Goal: Task Accomplishment & Management: Use online tool/utility

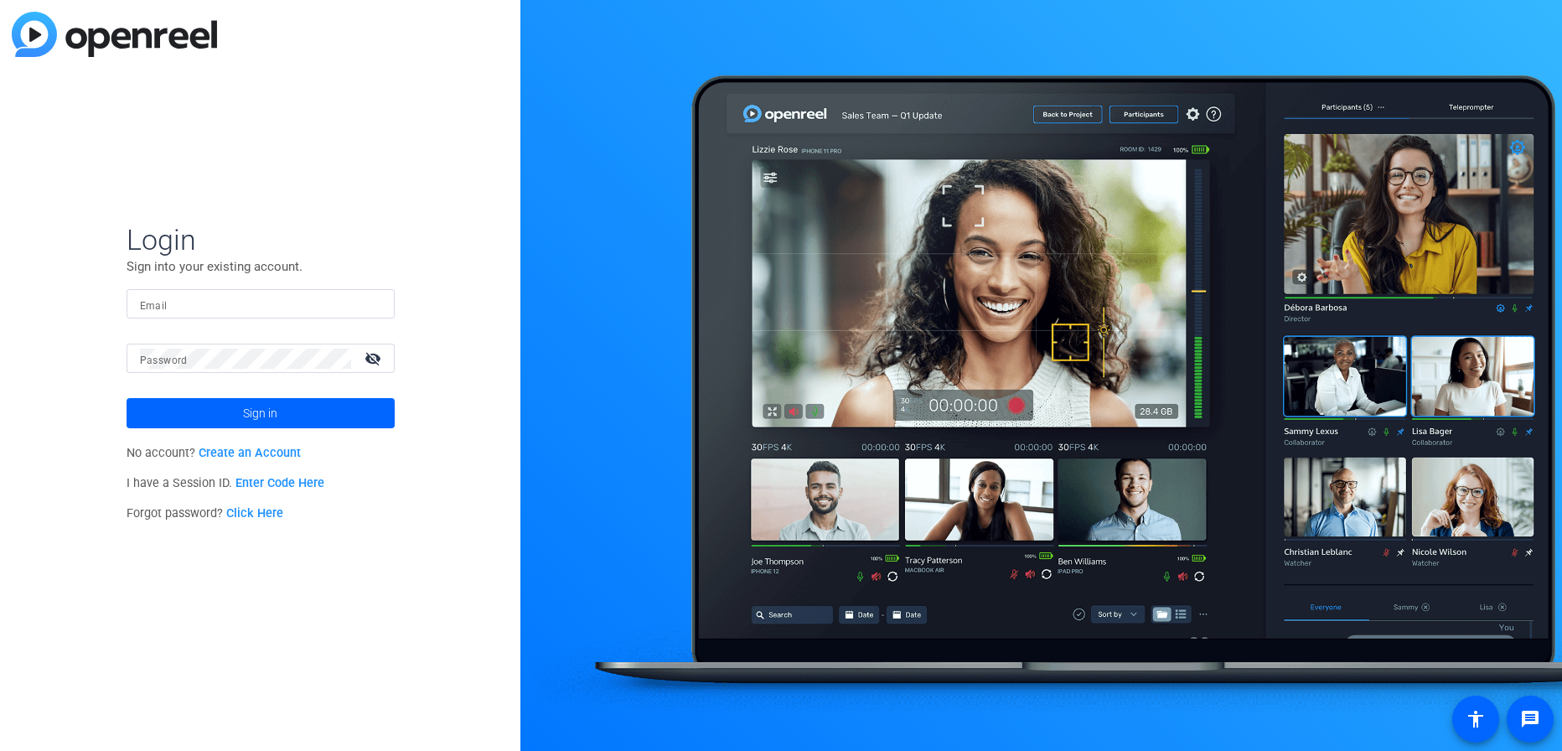
click at [270, 299] on input "Email" at bounding box center [260, 304] width 241 height 20
type input "jcho@openreel.com"
click at [127, 398] on button "Sign in" at bounding box center [261, 413] width 268 height 30
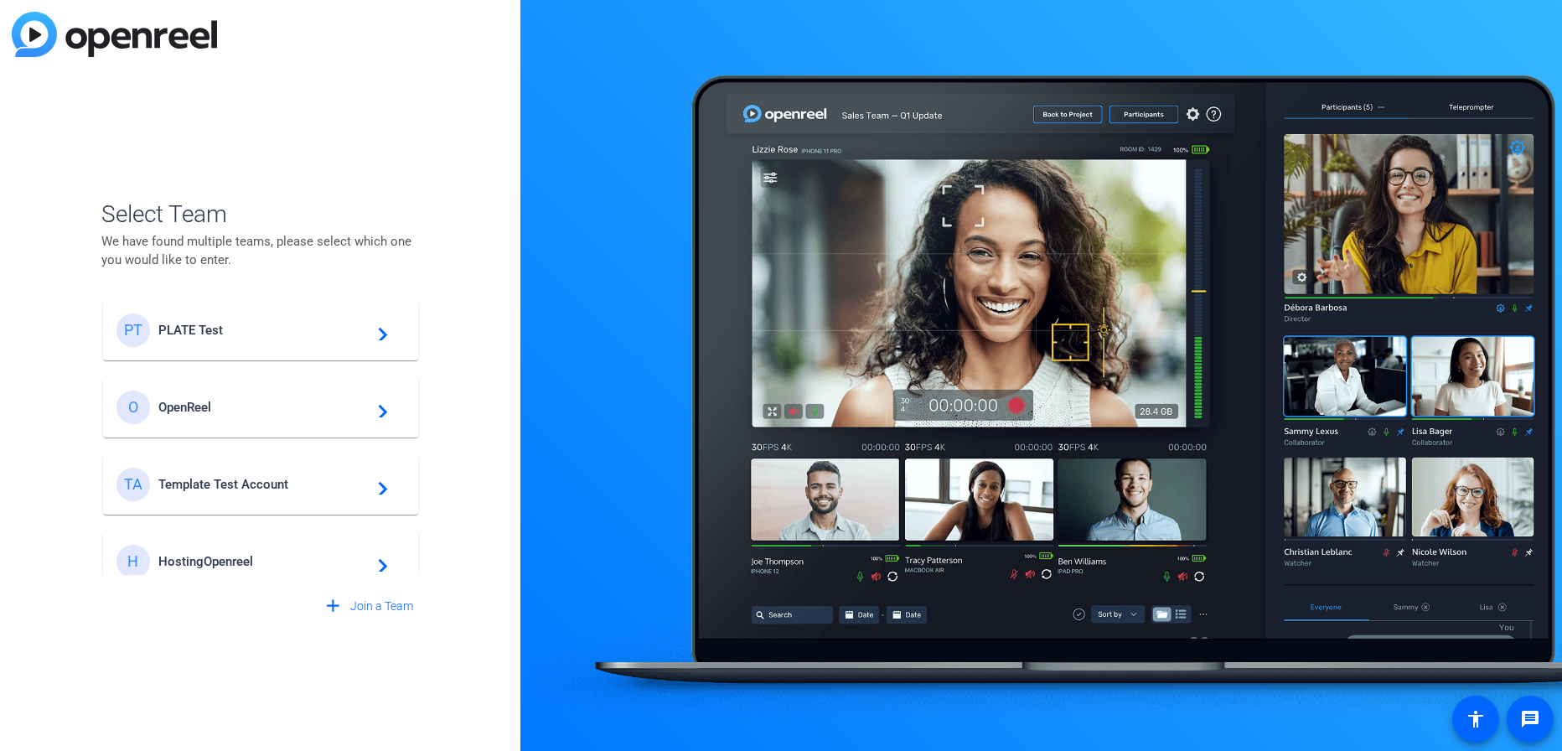
click at [224, 311] on mat-card-content "PT PLATE Test navigate_next" at bounding box center [260, 330] width 315 height 60
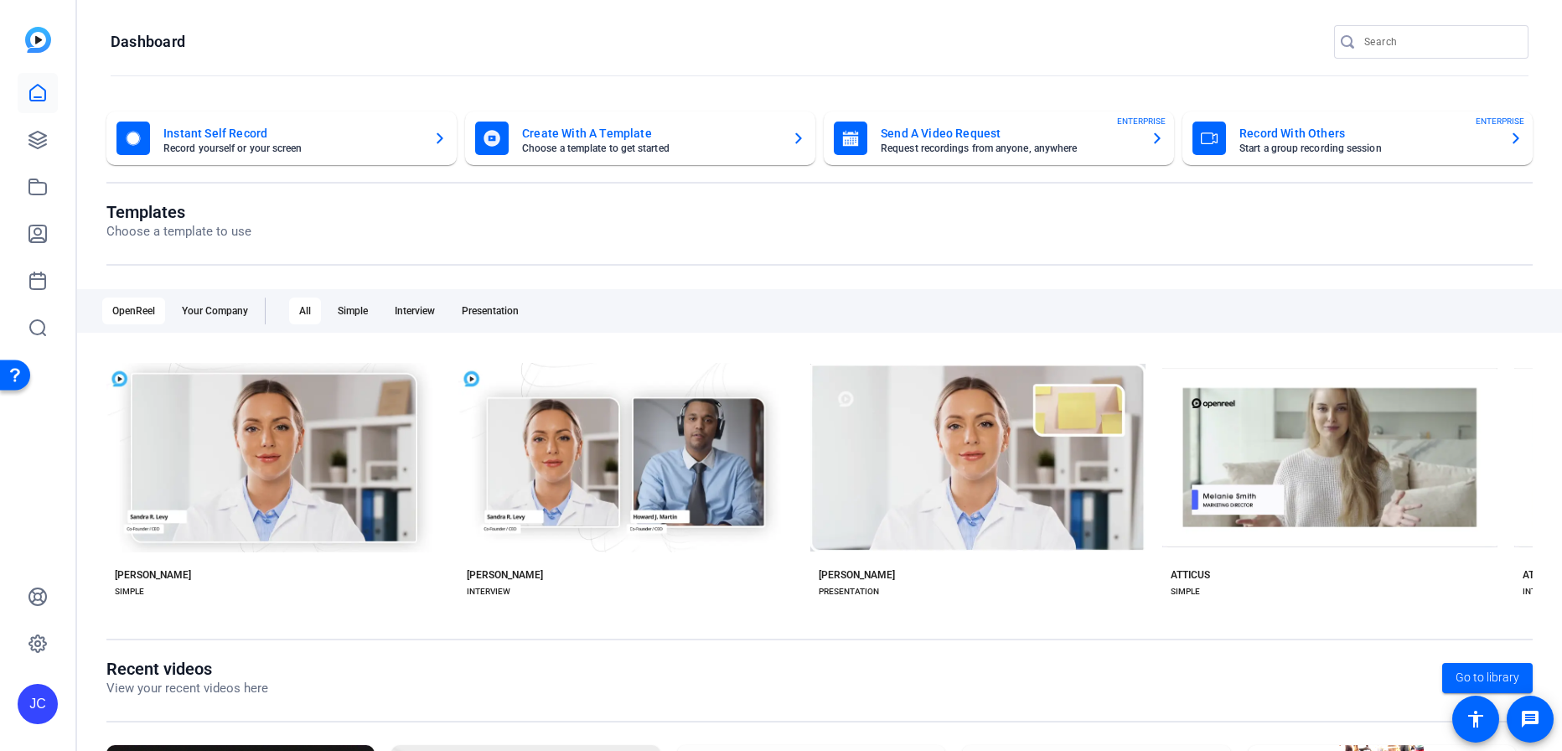
click at [276, 70] on openreel-divider-bar at bounding box center [820, 77] width 1418 height 36
click at [31, 137] on icon at bounding box center [37, 140] width 17 height 17
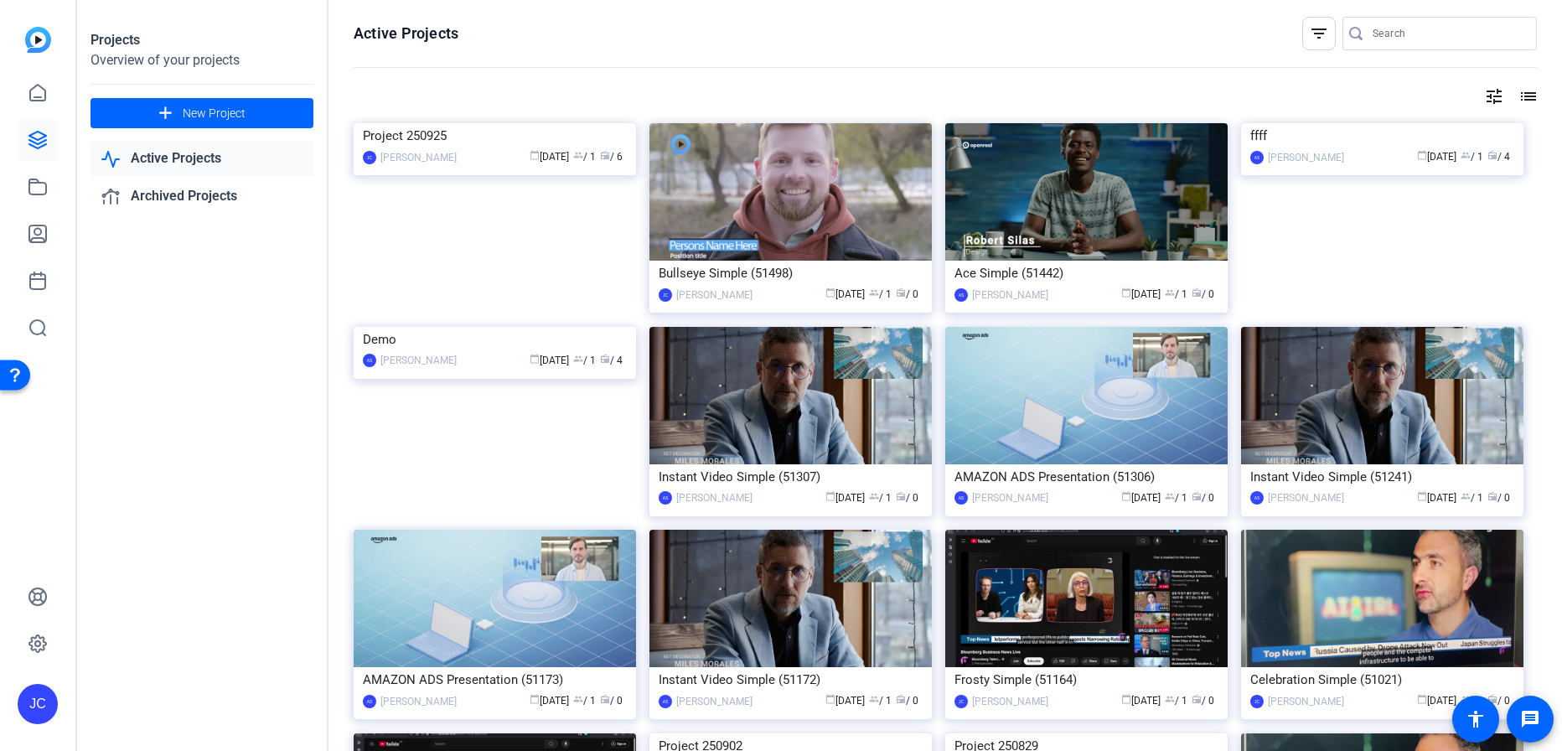
click at [1309, 40] on mat-icon "filter_list" at bounding box center [1319, 33] width 20 height 20
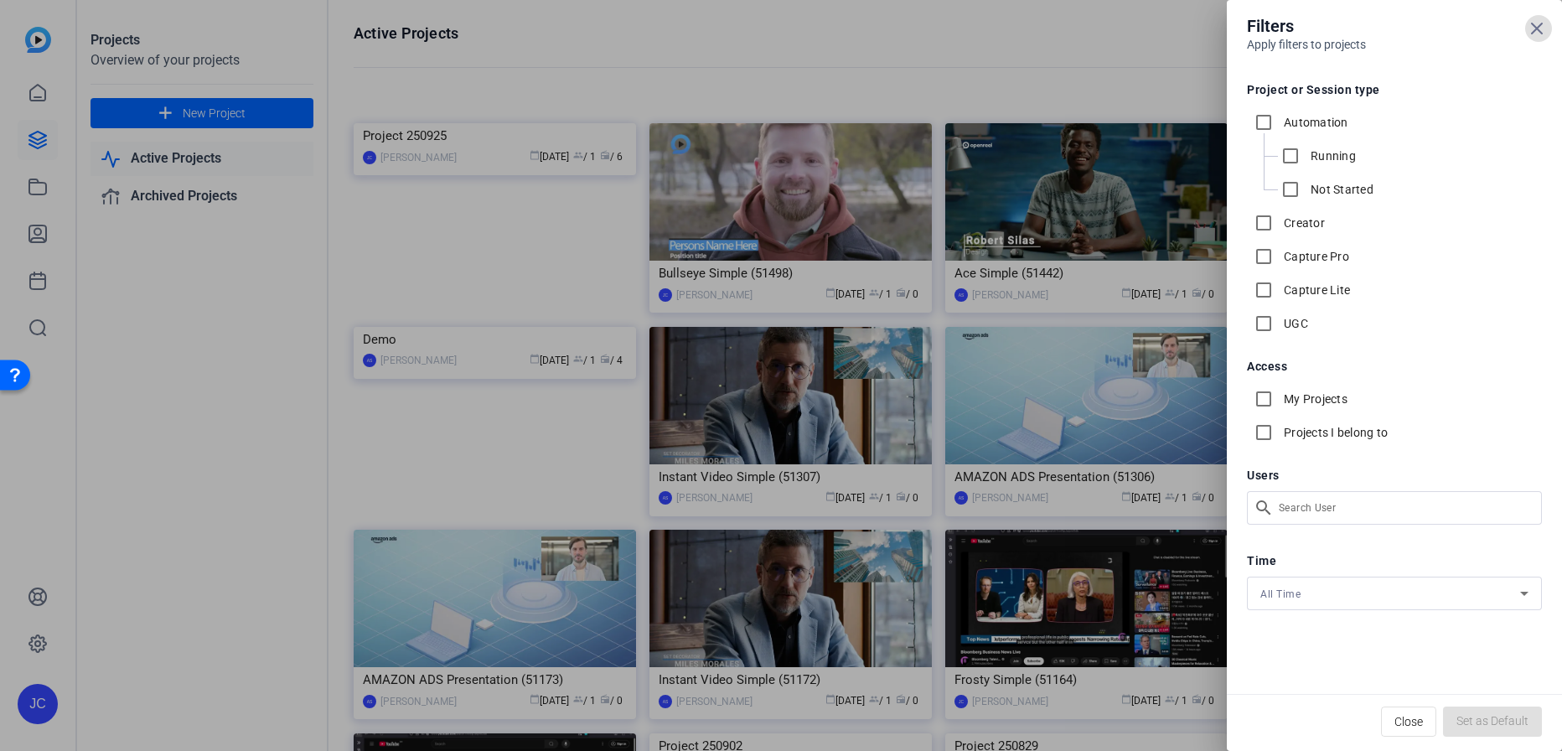
click at [1300, 287] on label "Capture Lite" at bounding box center [1315, 290] width 70 height 17
click at [1280, 287] on input "Capture Lite" at bounding box center [1264, 290] width 34 height 34
checkbox input "true"
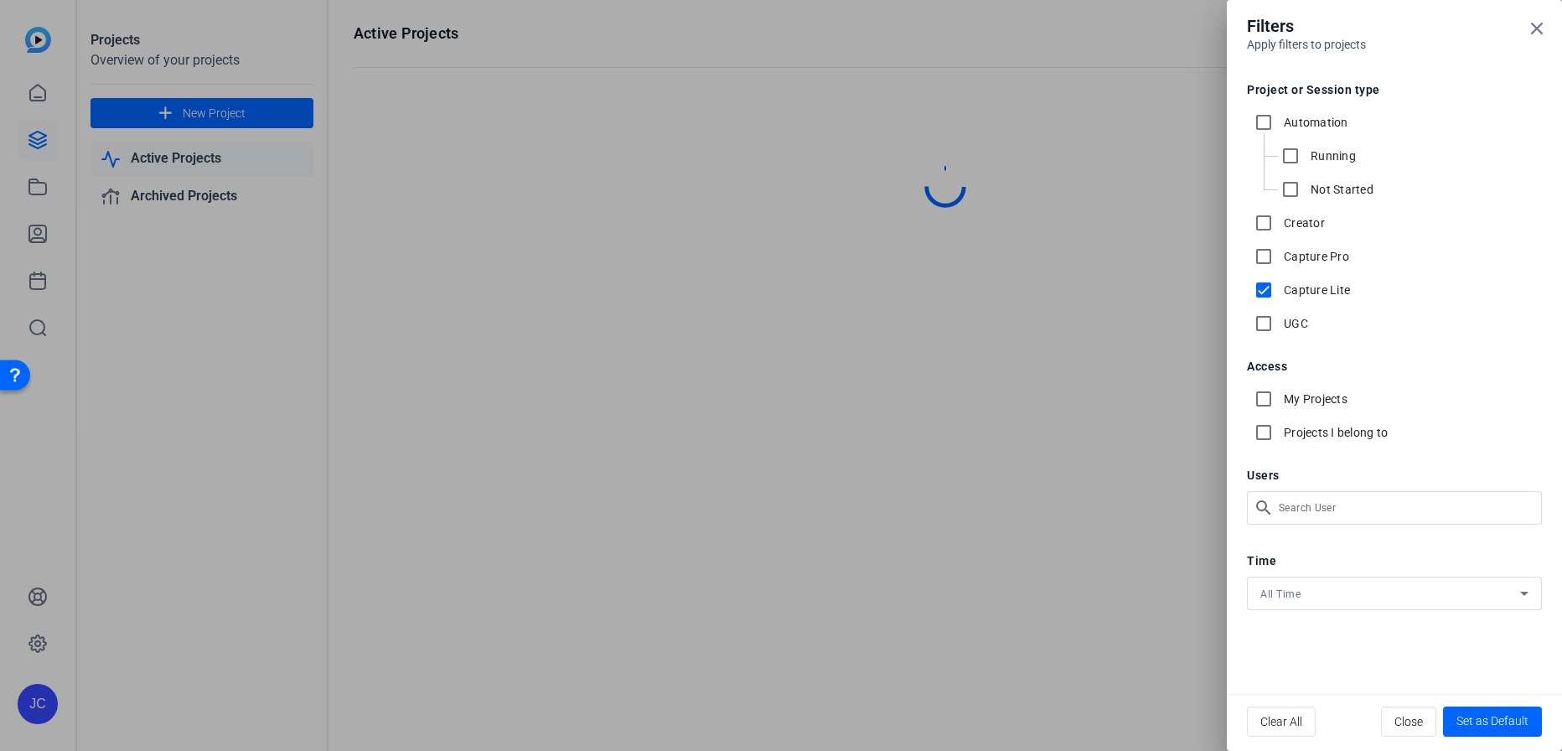
click at [914, 27] on div at bounding box center [781, 375] width 1562 height 751
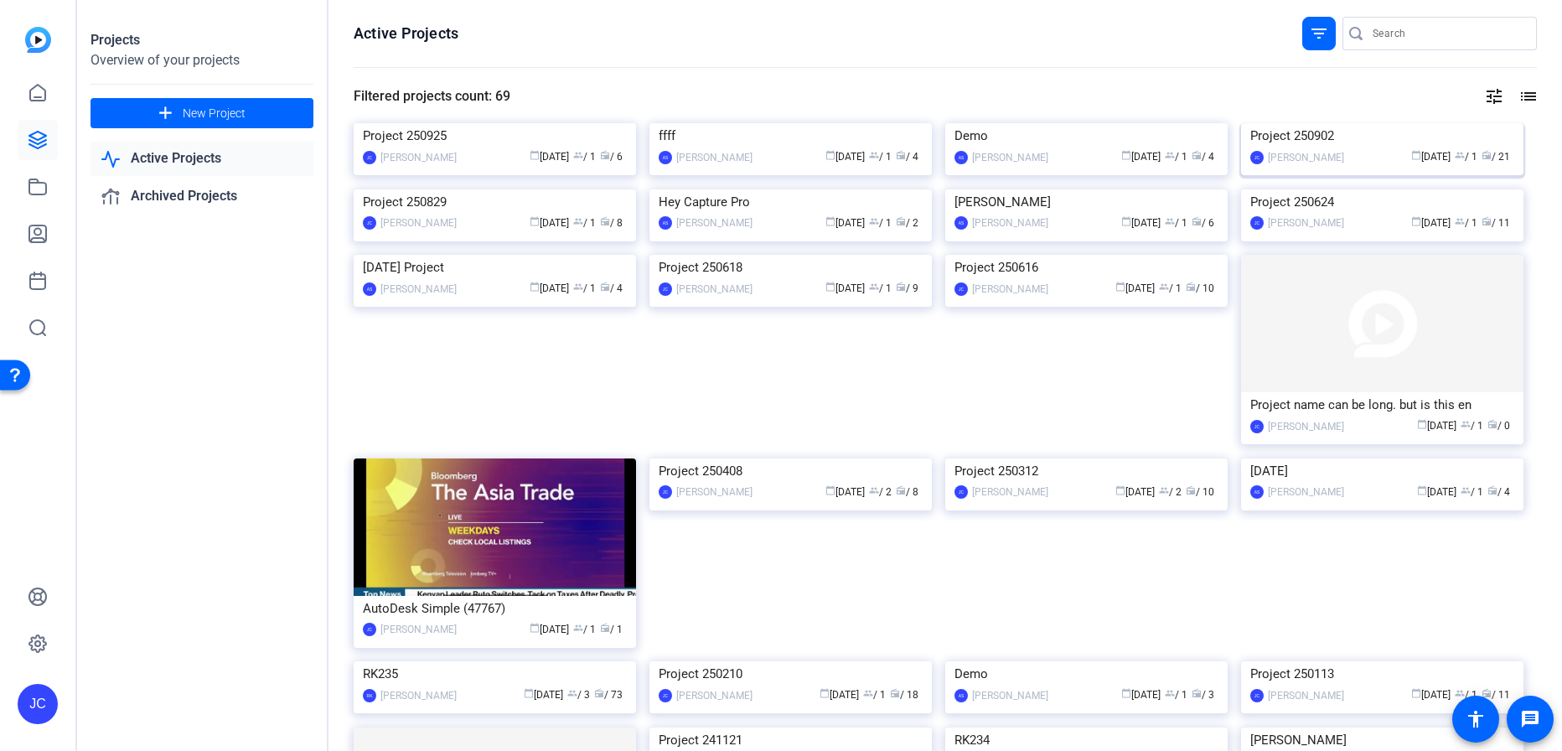
click at [1317, 123] on img at bounding box center [1382, 123] width 282 height 0
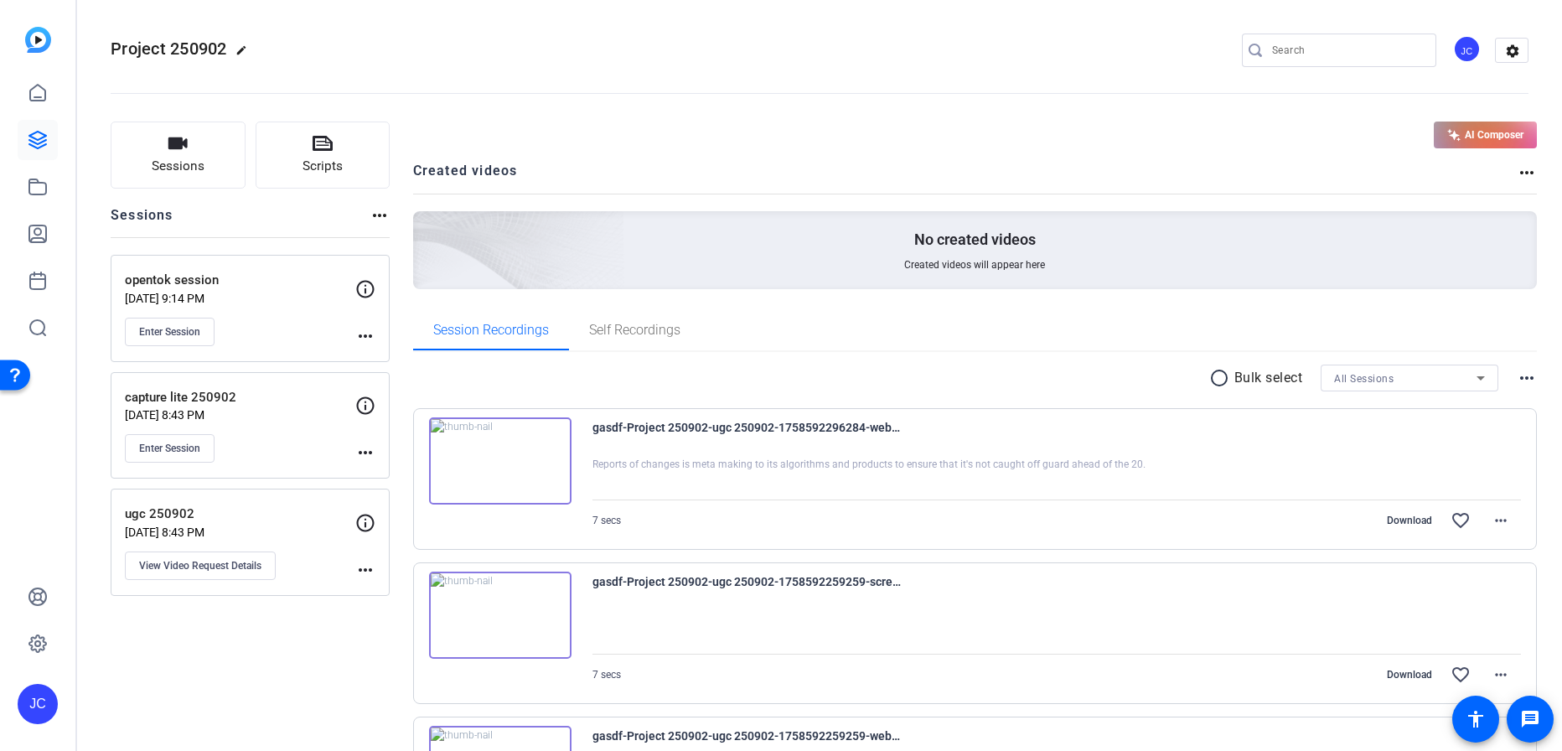
click at [274, 401] on p "capture lite 250902" at bounding box center [240, 397] width 230 height 19
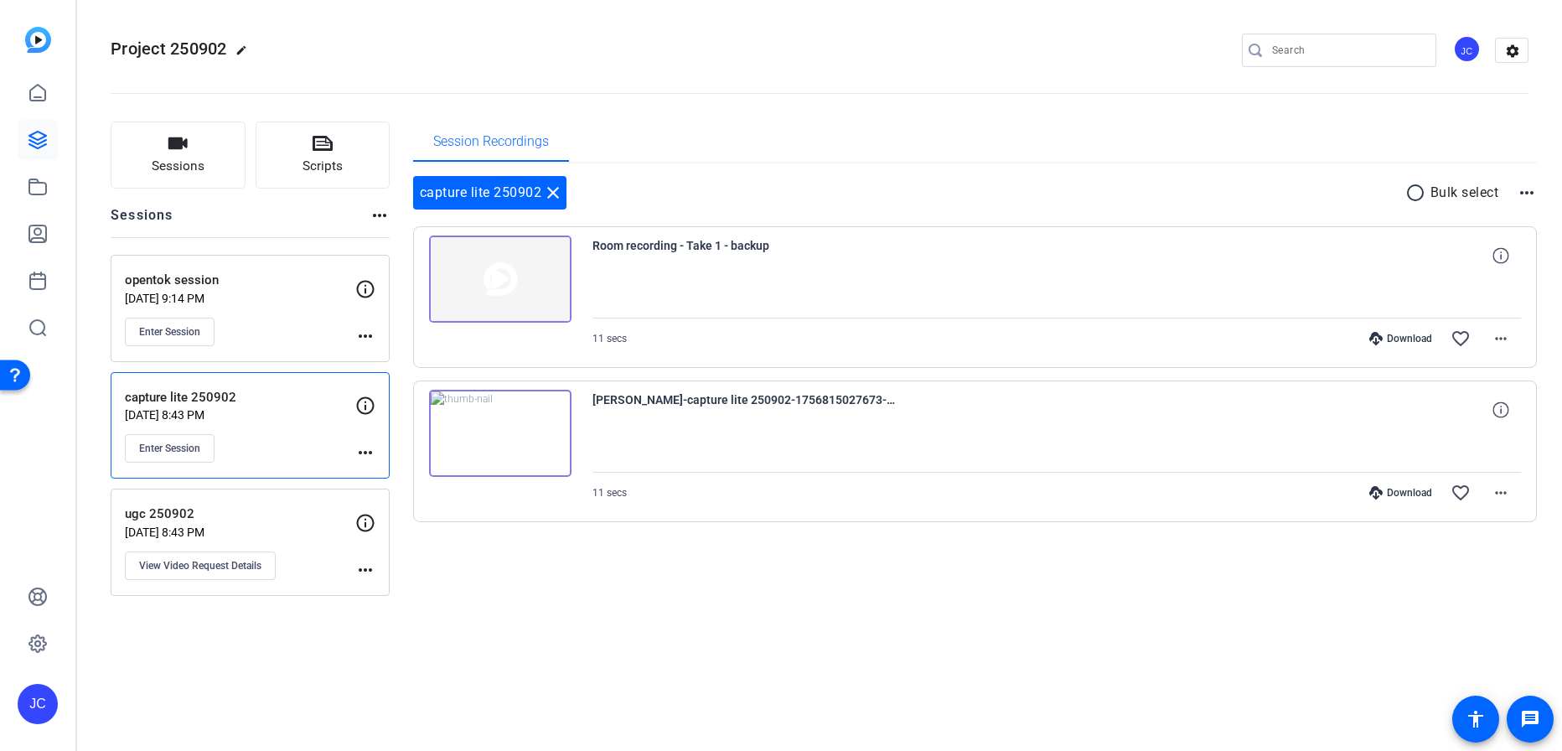
click at [529, 613] on div "Sessions Scripts Sessions more_horiz opentok session Sep 02, 2025 @ 9:14 PM Ent…" at bounding box center [819, 359] width 1485 height 516
click at [178, 446] on span "Enter Session" at bounding box center [169, 448] width 61 height 13
click at [452, 49] on div "Project 250902 edit JC settings" at bounding box center [820, 50] width 1418 height 25
click at [34, 148] on icon at bounding box center [38, 140] width 20 height 20
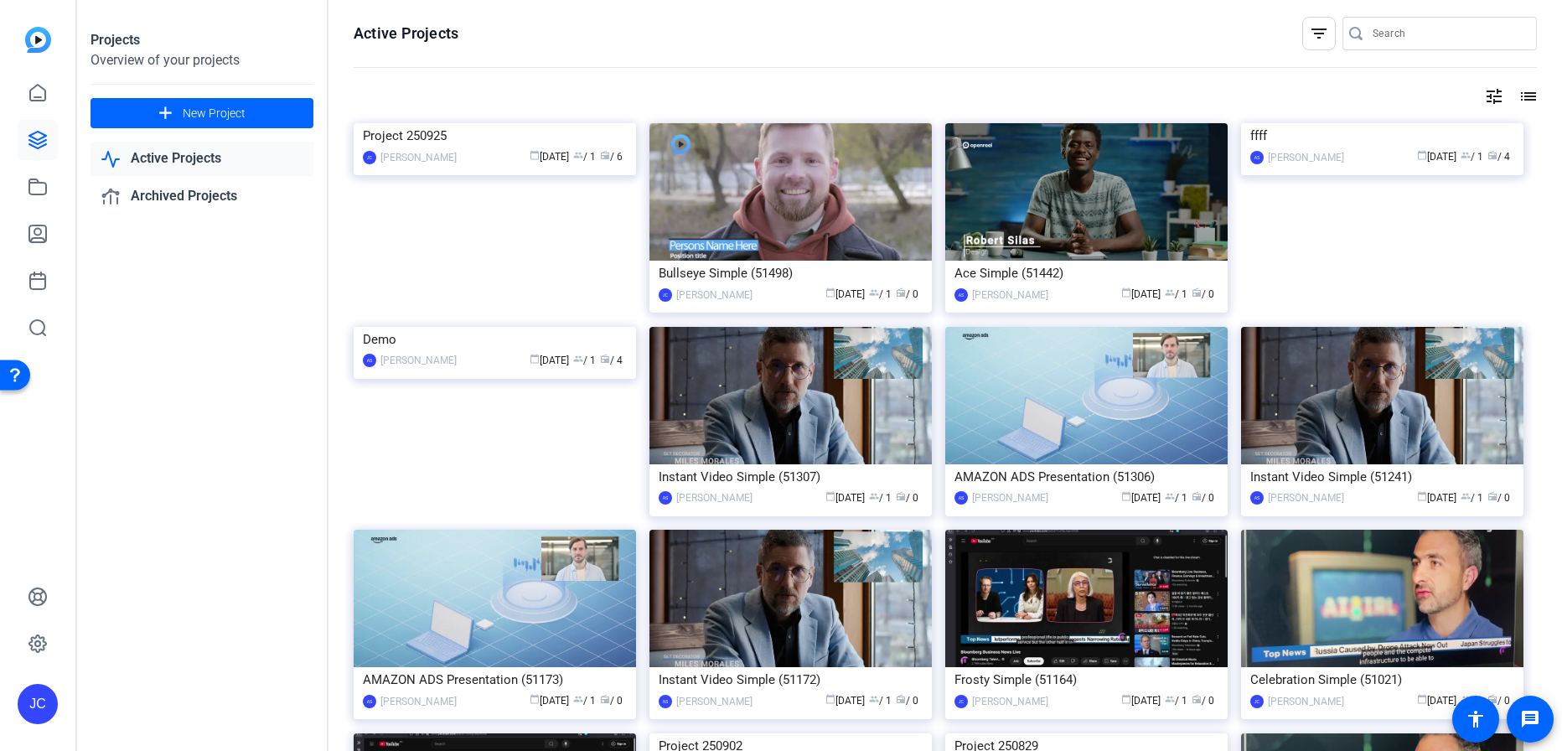
click at [1302, 33] on div "filter_list" at bounding box center [1319, 34] width 34 height 34
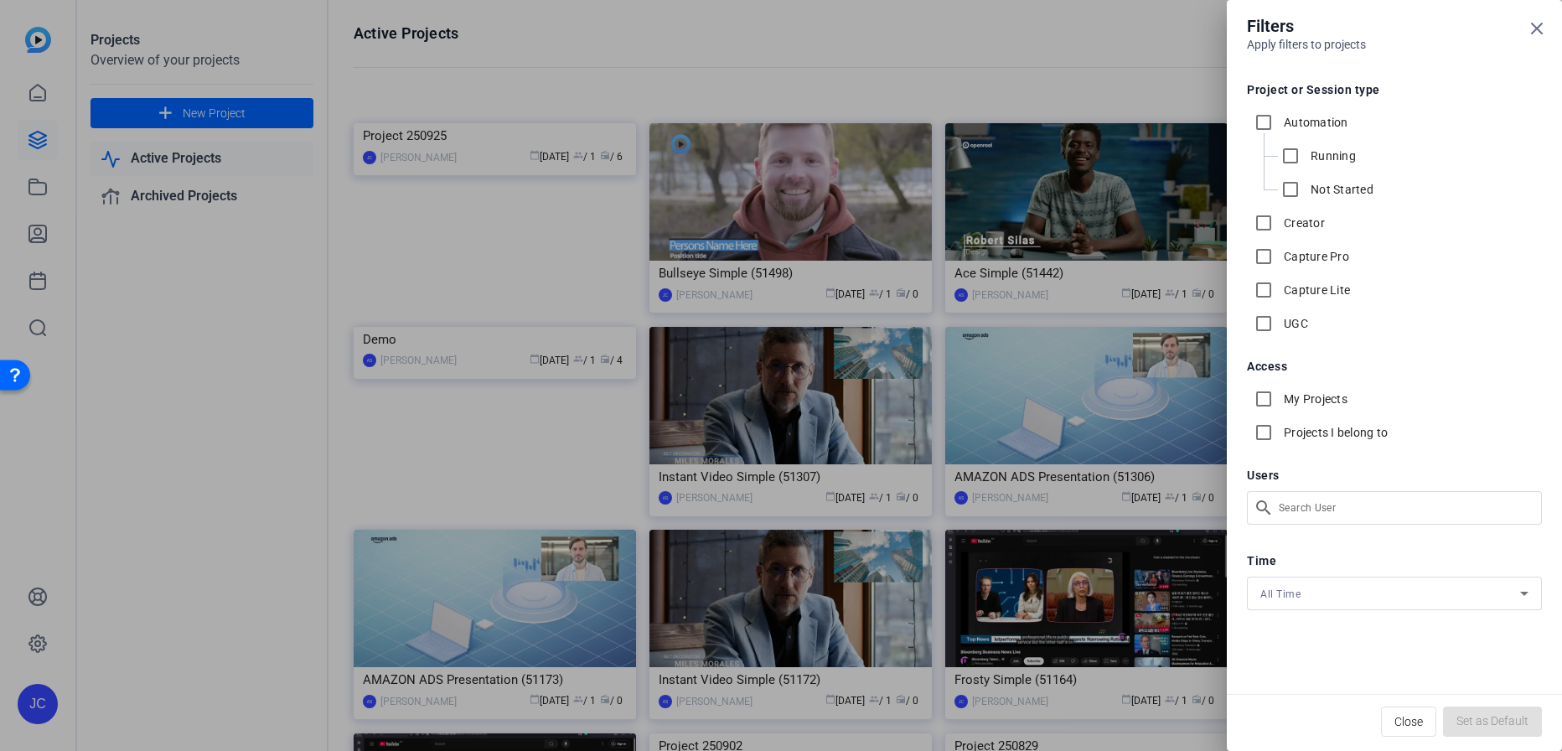
click at [1293, 293] on label "Capture Lite" at bounding box center [1315, 290] width 70 height 17
click at [1280, 293] on input "Capture Lite" at bounding box center [1264, 290] width 34 height 34
checkbox input "true"
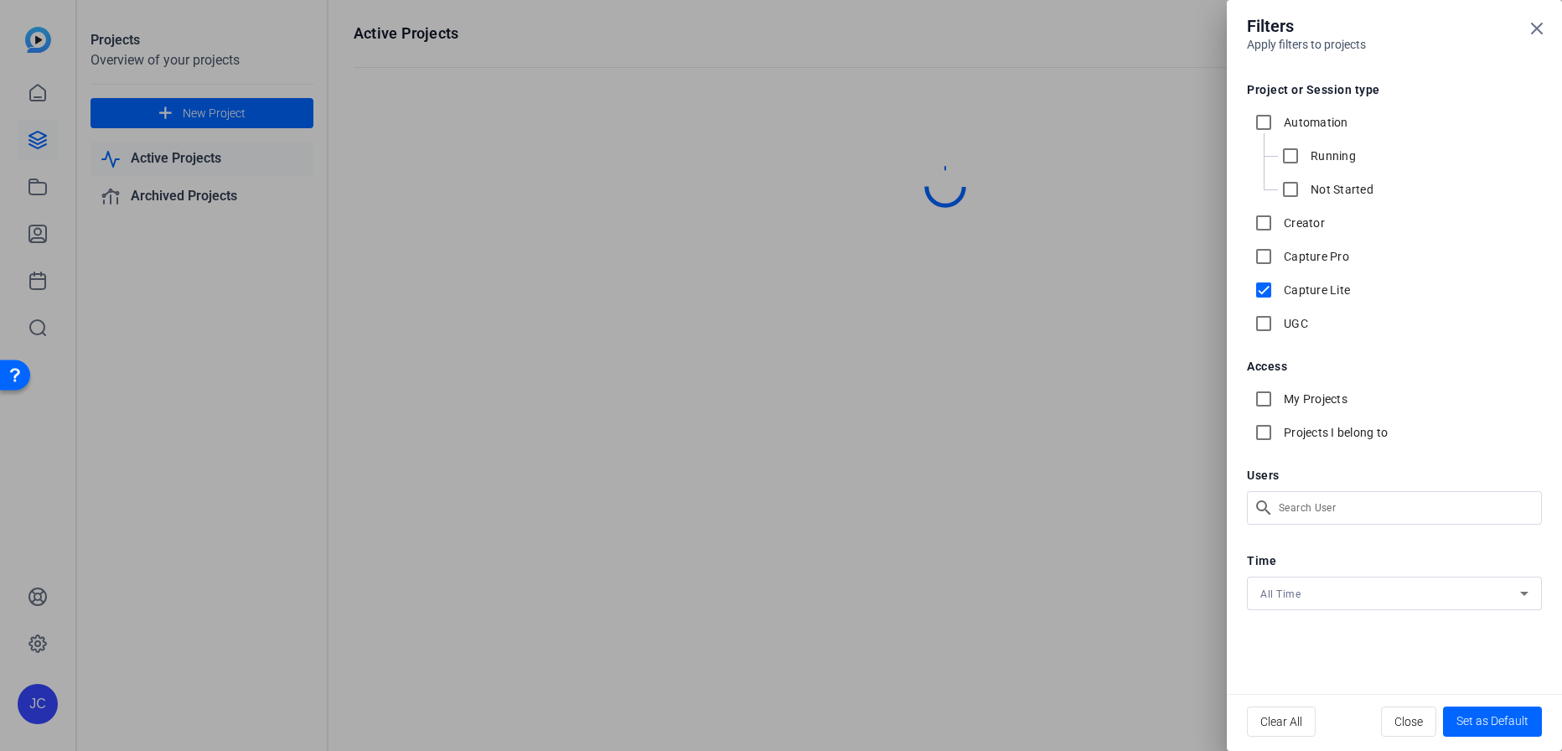
click at [848, 31] on div at bounding box center [781, 375] width 1562 height 751
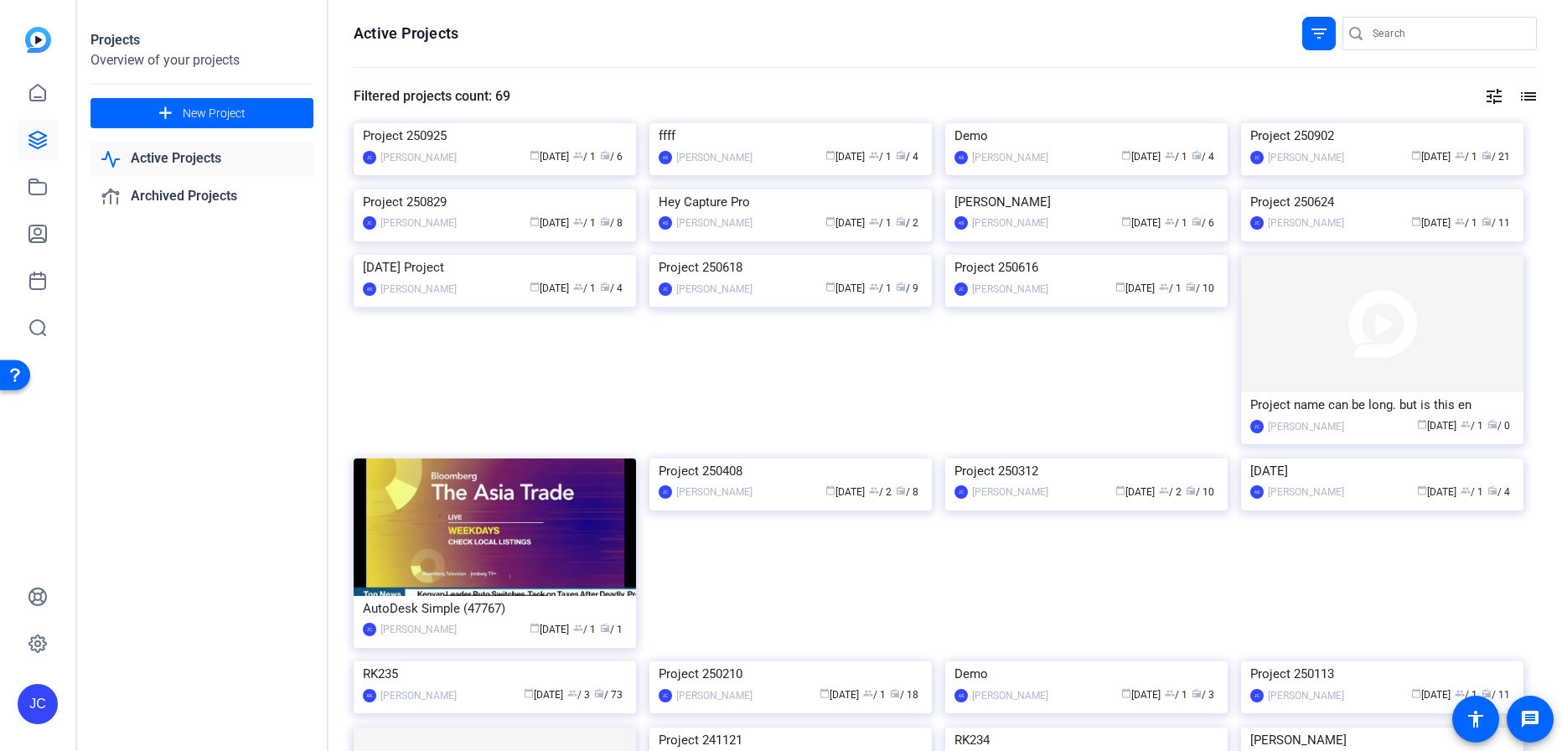
click at [145, 541] on div "Projects Overview of your projects add New Project Active Projects Archived Pro…" at bounding box center [202, 375] width 251 height 751
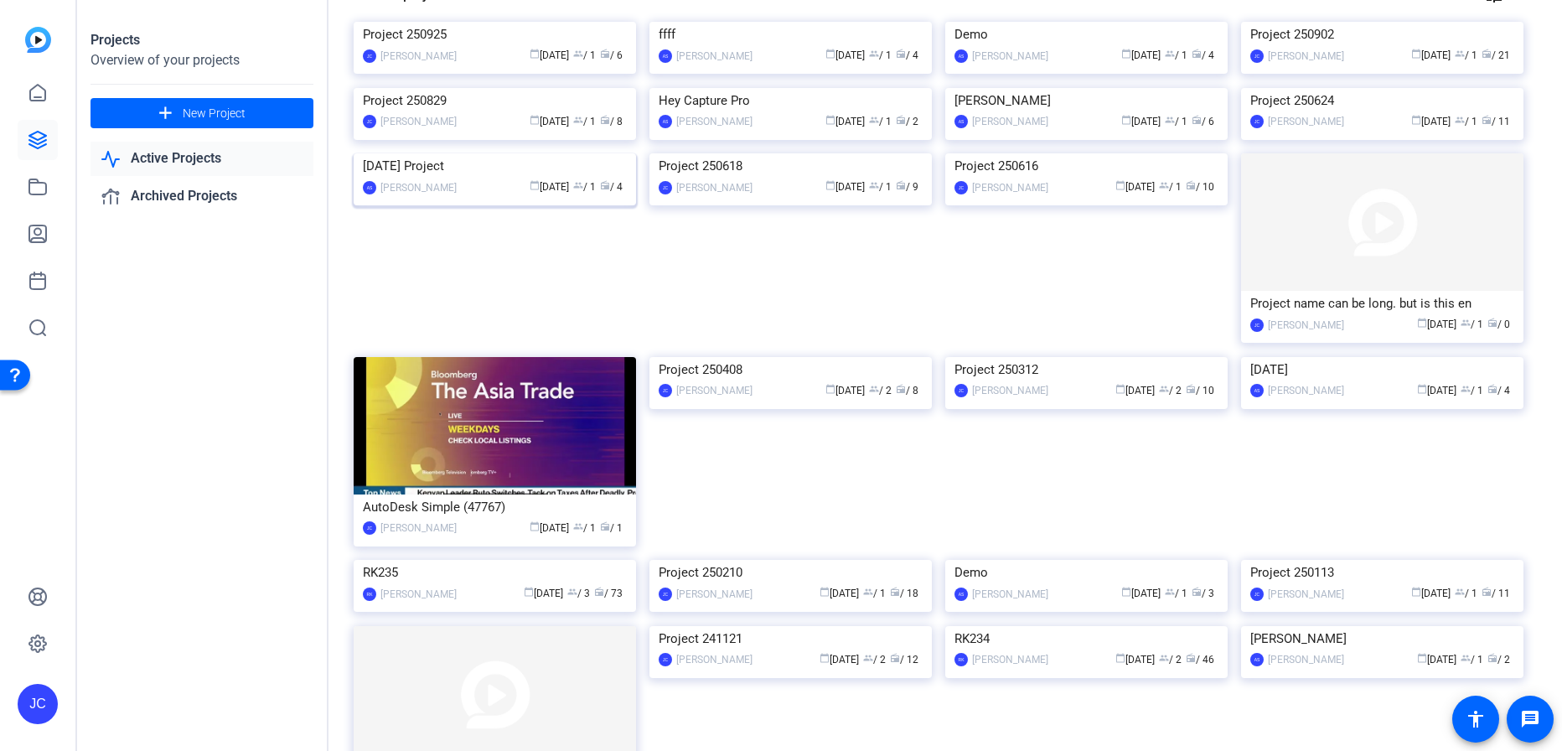
scroll to position [230, 0]
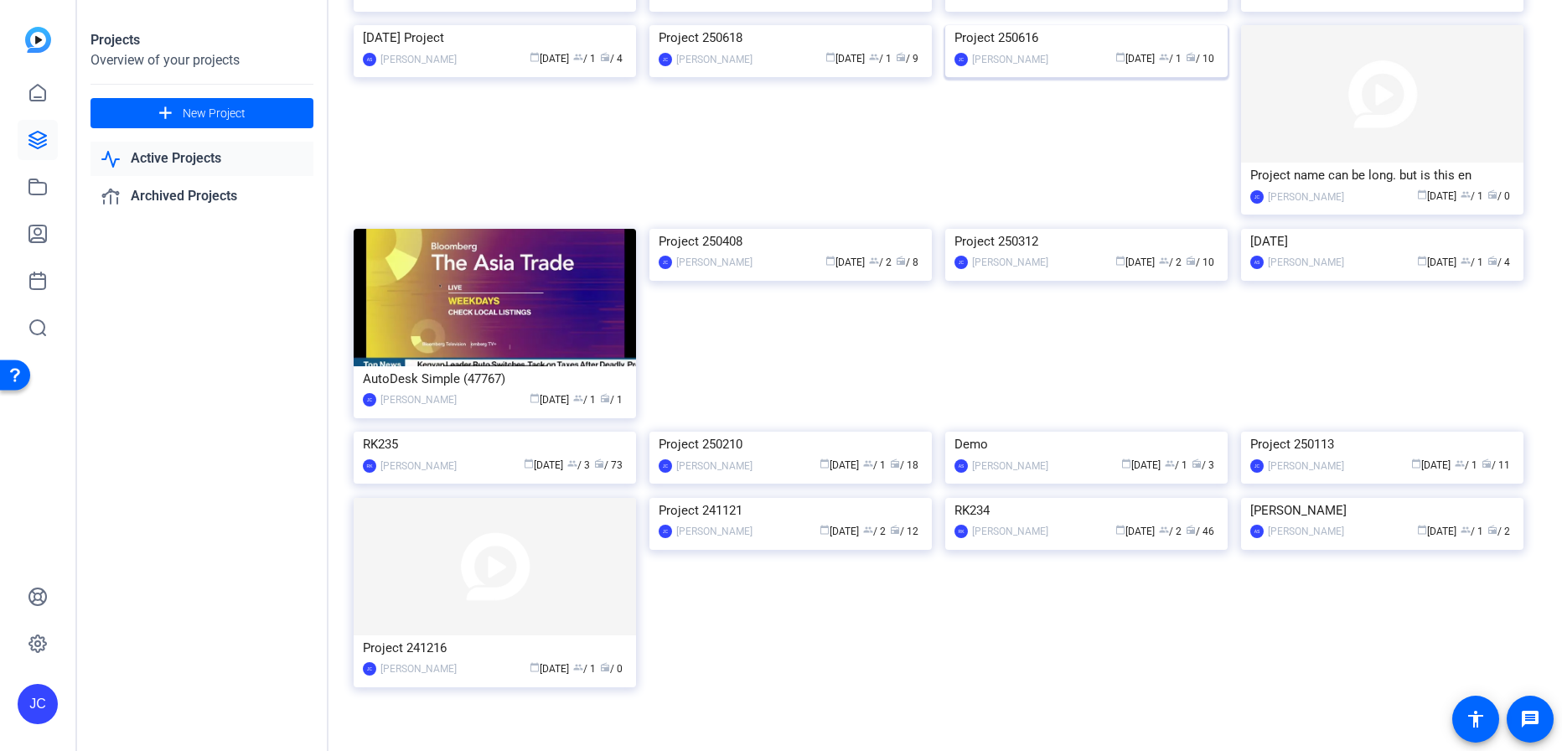
click at [1078, 25] on img at bounding box center [1086, 25] width 282 height 0
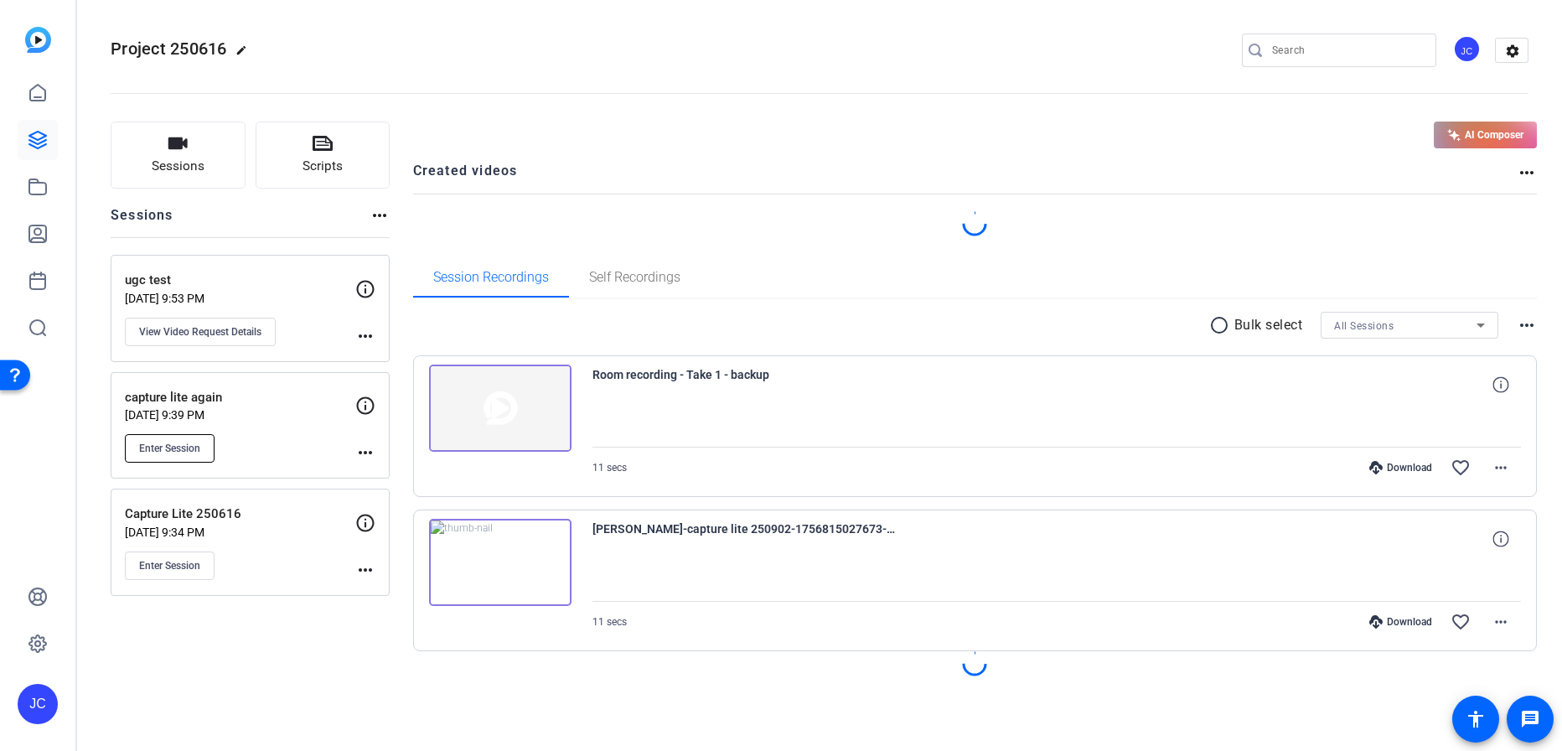
click at [210, 443] on button "Enter Session" at bounding box center [170, 448] width 90 height 28
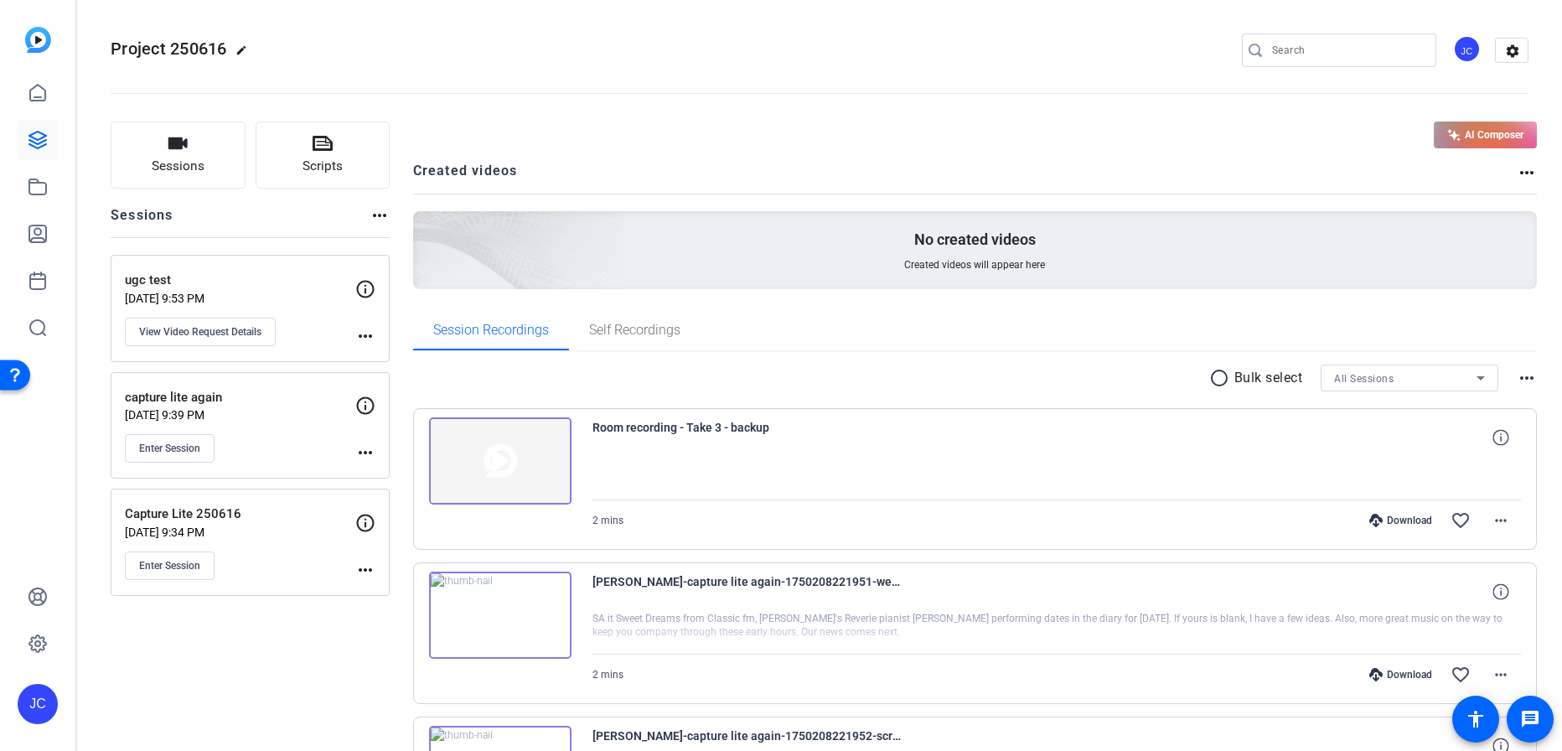
click at [307, 442] on div "capture lite again Jun 16, 2025 @ 9:39 PM Enter Session" at bounding box center [240, 425] width 230 height 75
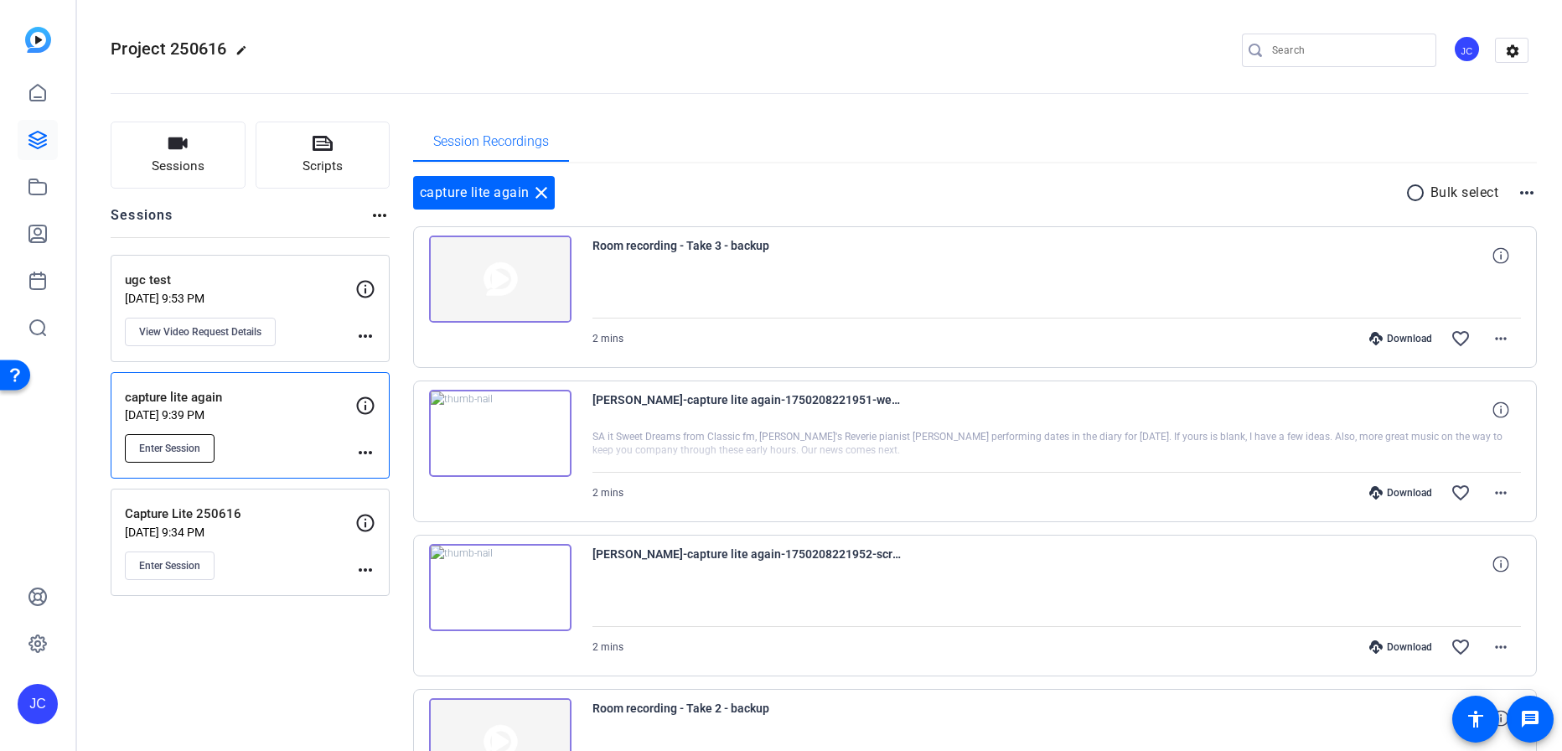
click at [191, 442] on span "Enter Session" at bounding box center [169, 448] width 61 height 13
click at [810, 87] on openreel-divider-bar at bounding box center [820, 88] width 1418 height 51
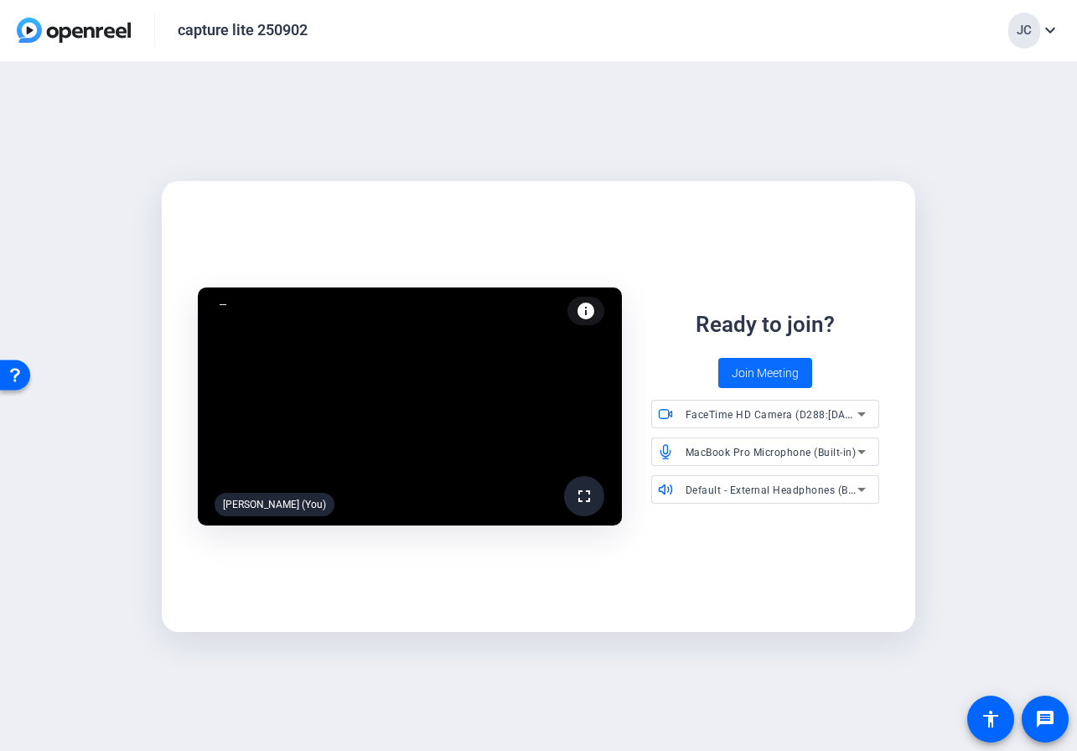
click at [765, 374] on span "Join Meeting" at bounding box center [764, 373] width 67 height 18
click at [765, 373] on span "Join Meeting" at bounding box center [764, 373] width 67 height 18
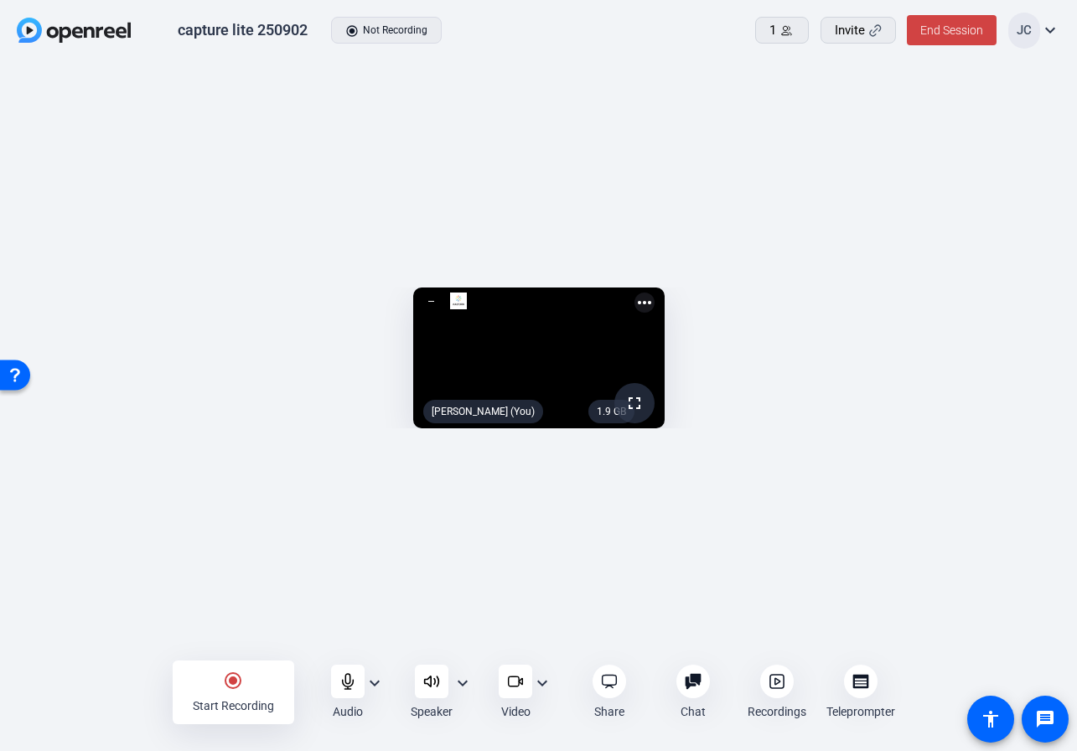
click at [769, 676] on icon at bounding box center [776, 681] width 17 height 17
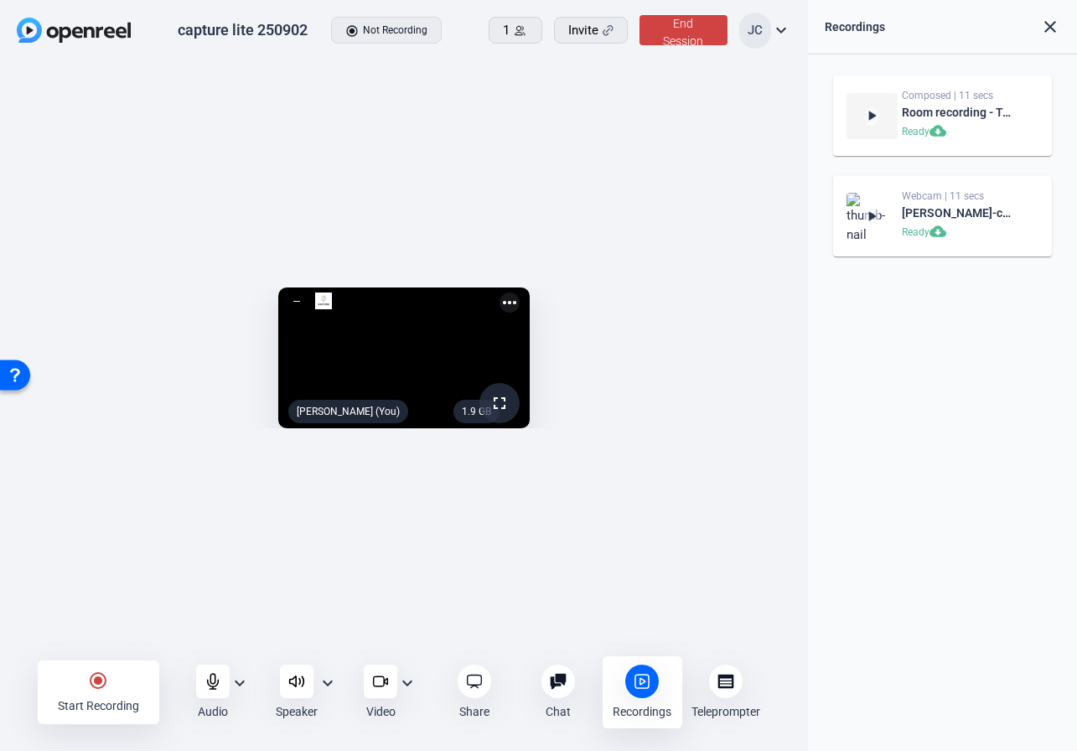
click at [1061, 25] on div "Recordings close" at bounding box center [942, 27] width 269 height 54
click at [1049, 24] on mat-icon "close" at bounding box center [1050, 27] width 20 height 20
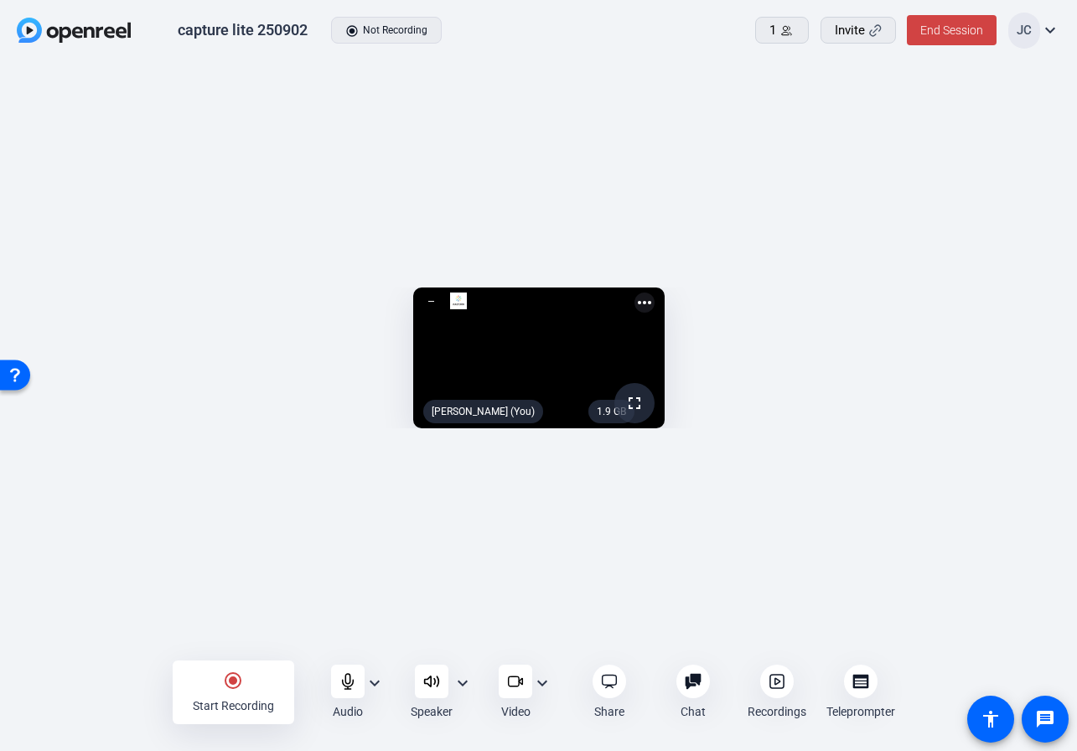
click at [777, 688] on icon at bounding box center [776, 681] width 17 height 17
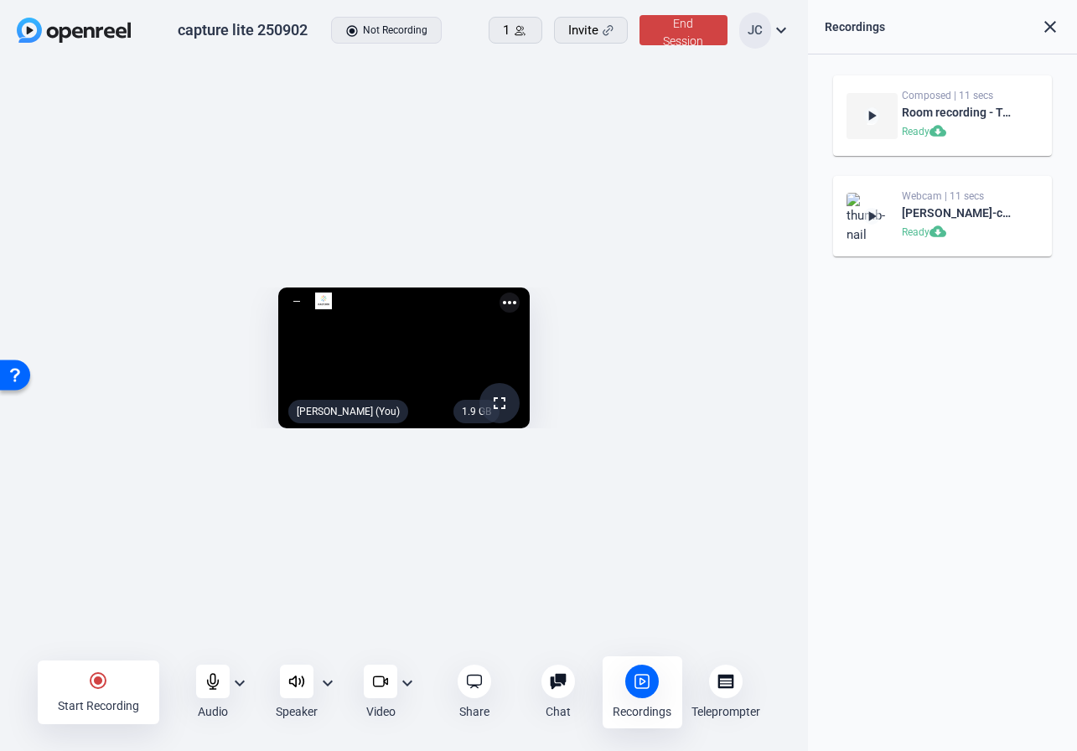
click at [1052, 24] on mat-icon "close" at bounding box center [1050, 27] width 20 height 20
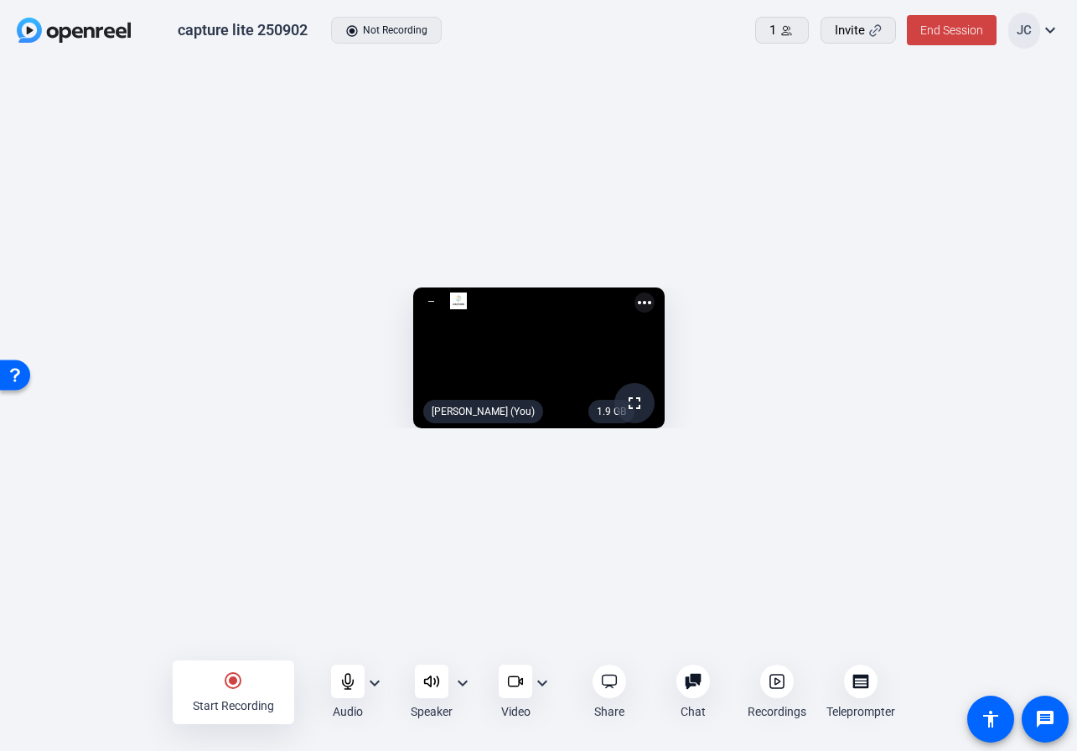
click at [771, 677] on icon at bounding box center [776, 681] width 17 height 17
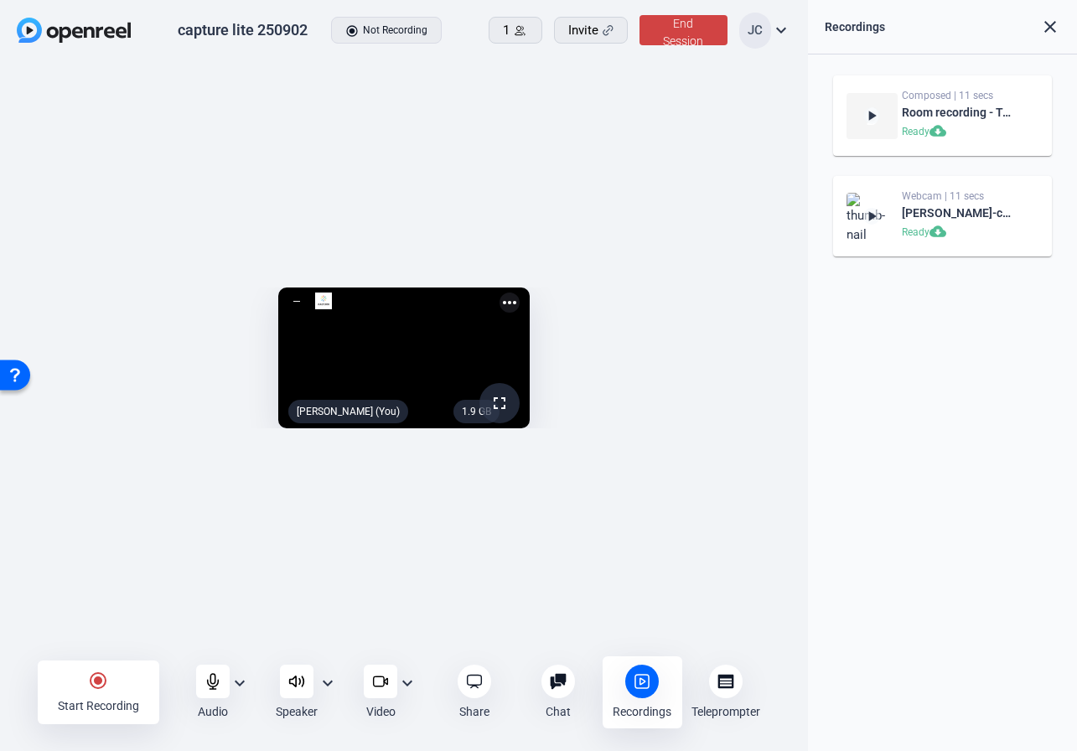
click at [1053, 30] on mat-icon "close" at bounding box center [1050, 27] width 20 height 20
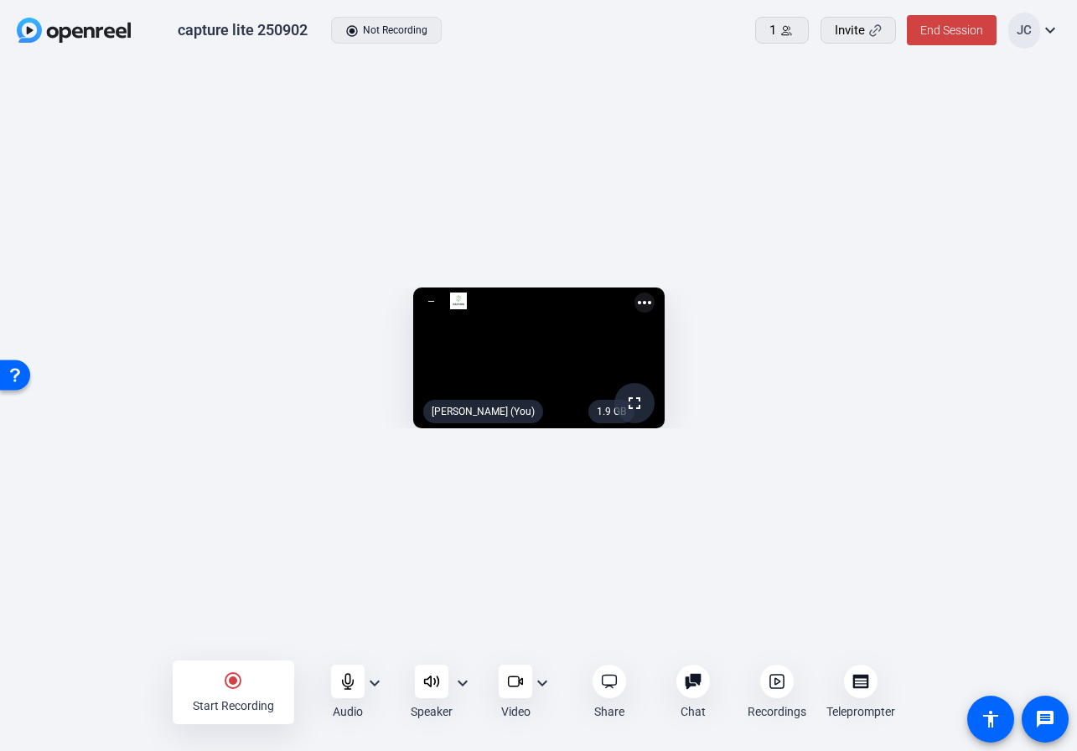
click at [759, 688] on div "Recordings" at bounding box center [777, 691] width 80 height 55
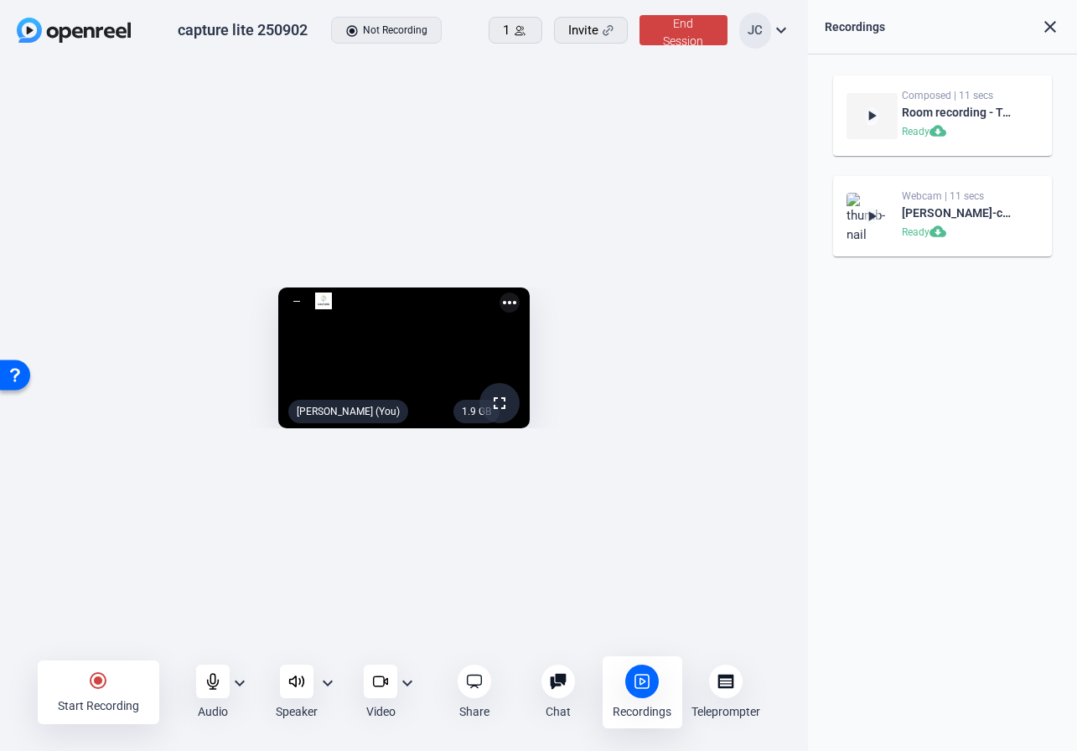
click at [1040, 29] on mat-icon "close" at bounding box center [1050, 27] width 20 height 20
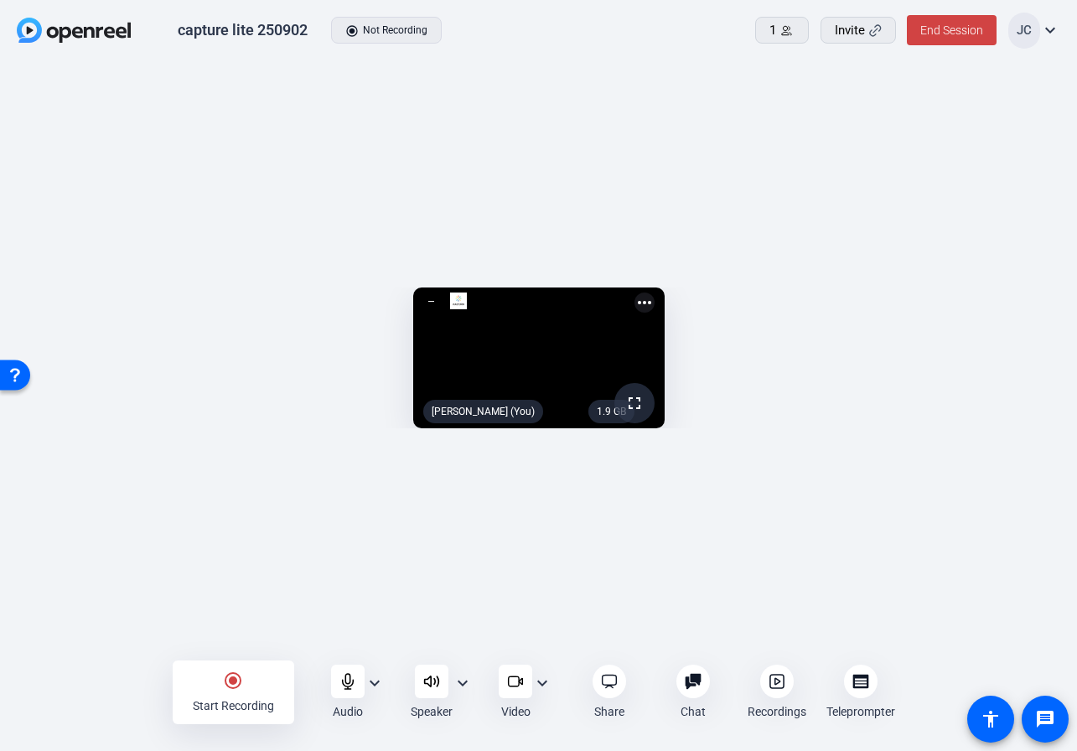
click at [785, 680] on div at bounding box center [777, 681] width 34 height 34
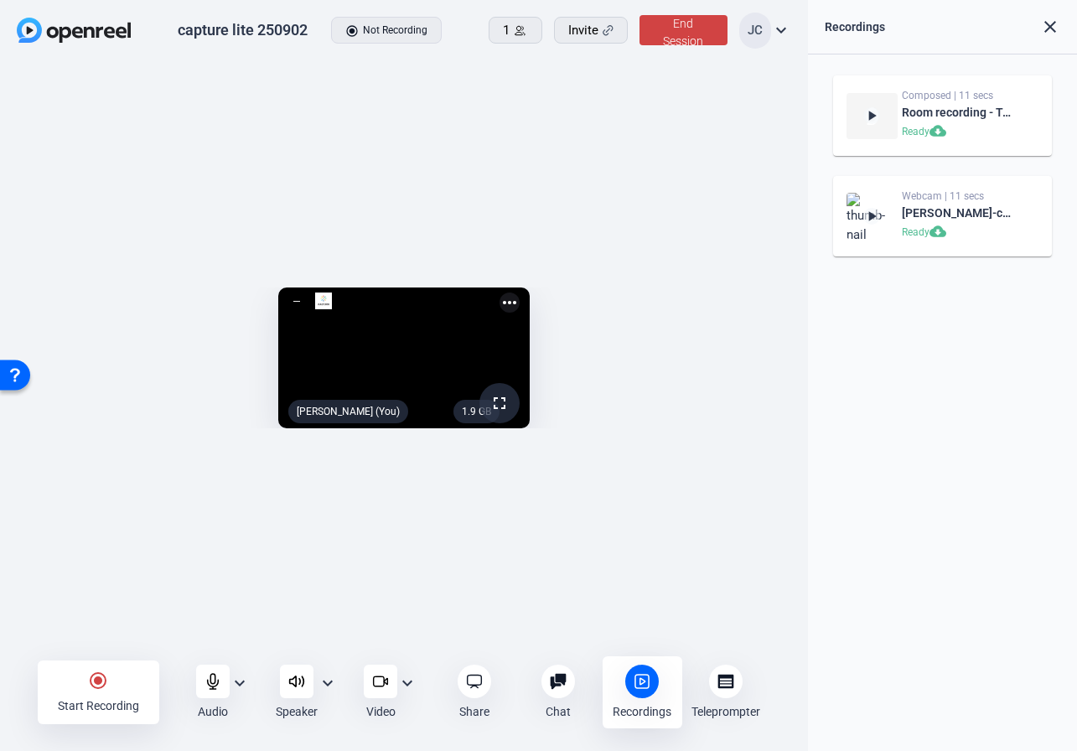
click at [725, 679] on icon at bounding box center [725, 681] width 17 height 17
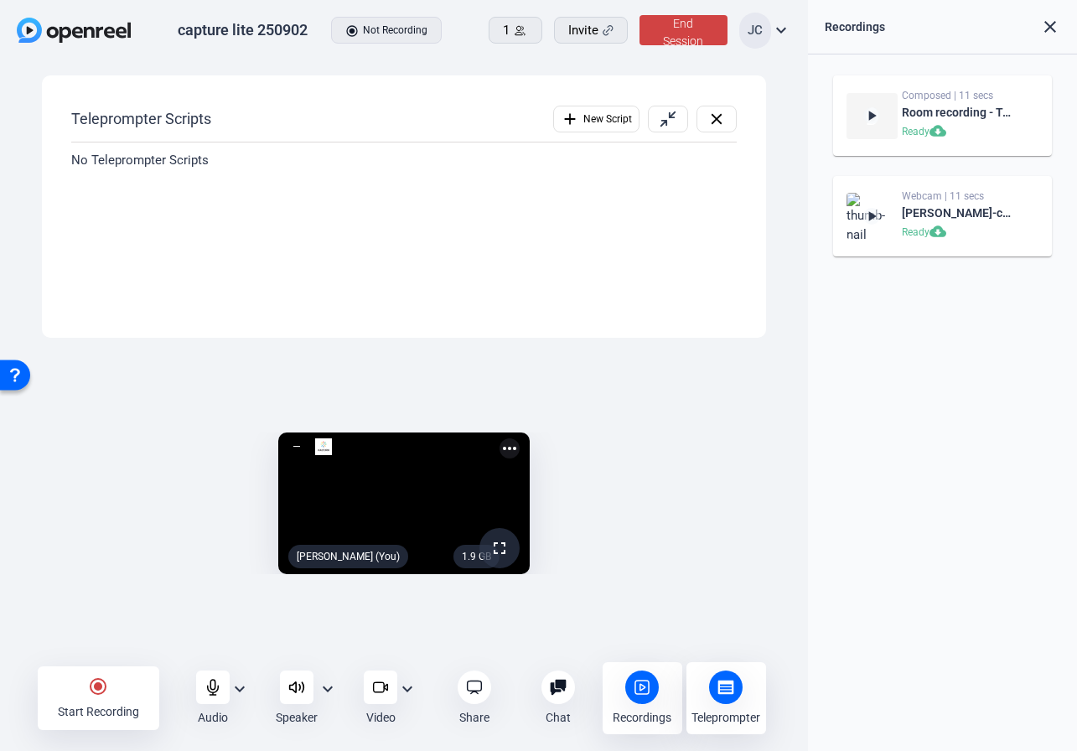
click at [664, 687] on div "Recordings" at bounding box center [642, 698] width 80 height 72
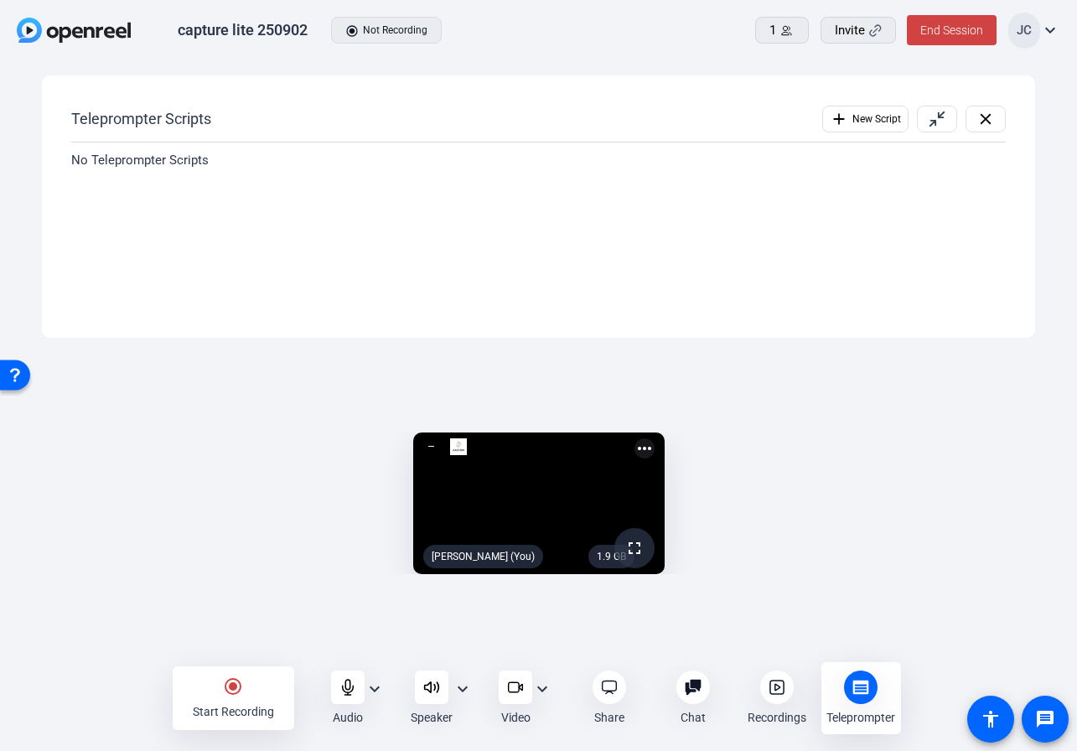
click at [865, 687] on icon at bounding box center [860, 687] width 17 height 17
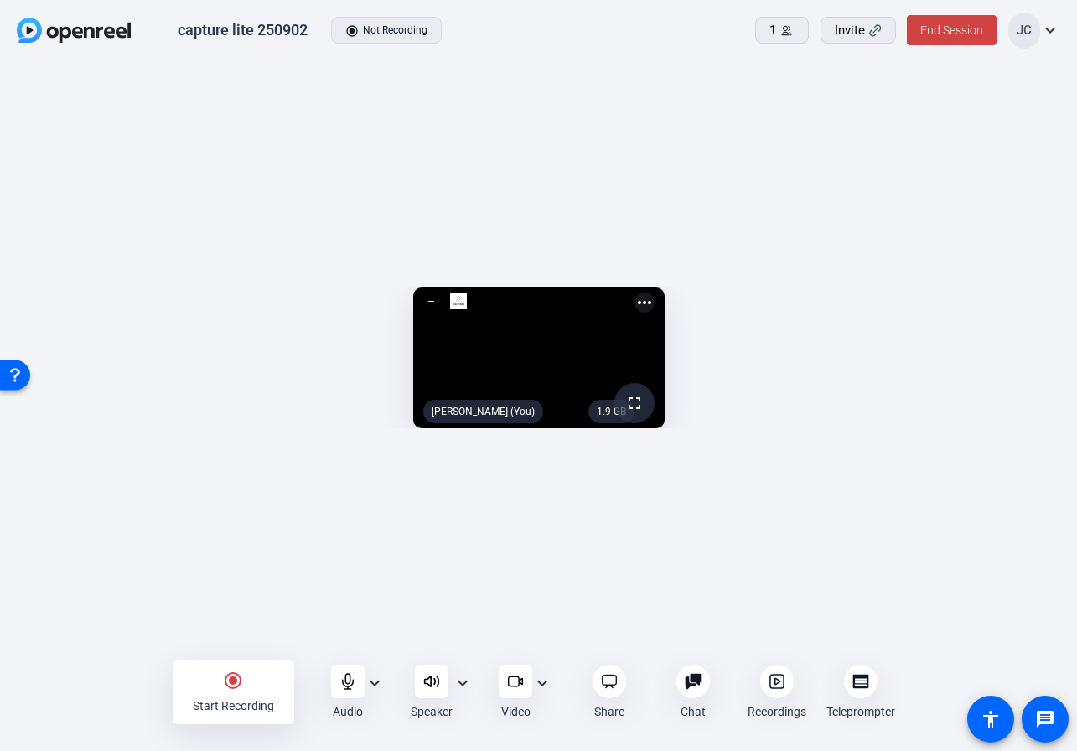
click at [761, 675] on div at bounding box center [777, 681] width 34 height 34
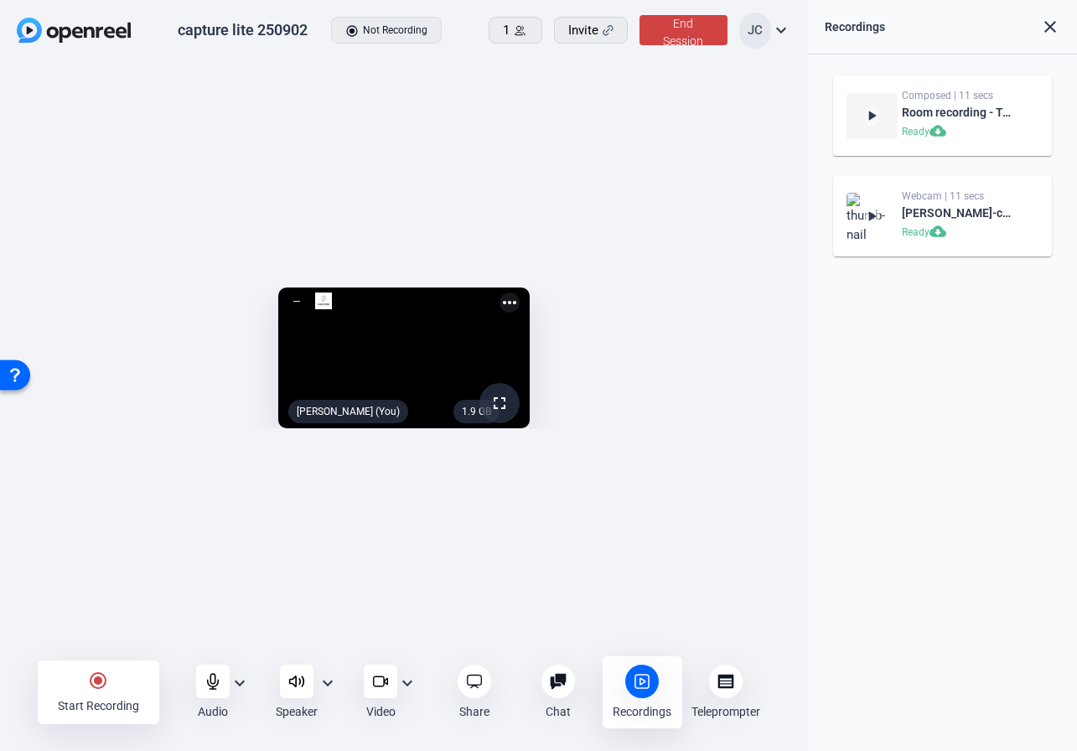
click at [520, 87] on div "1.9 GB fullscreen Jihye Cho (You) more_horiz" at bounding box center [404, 362] width 808 height 601
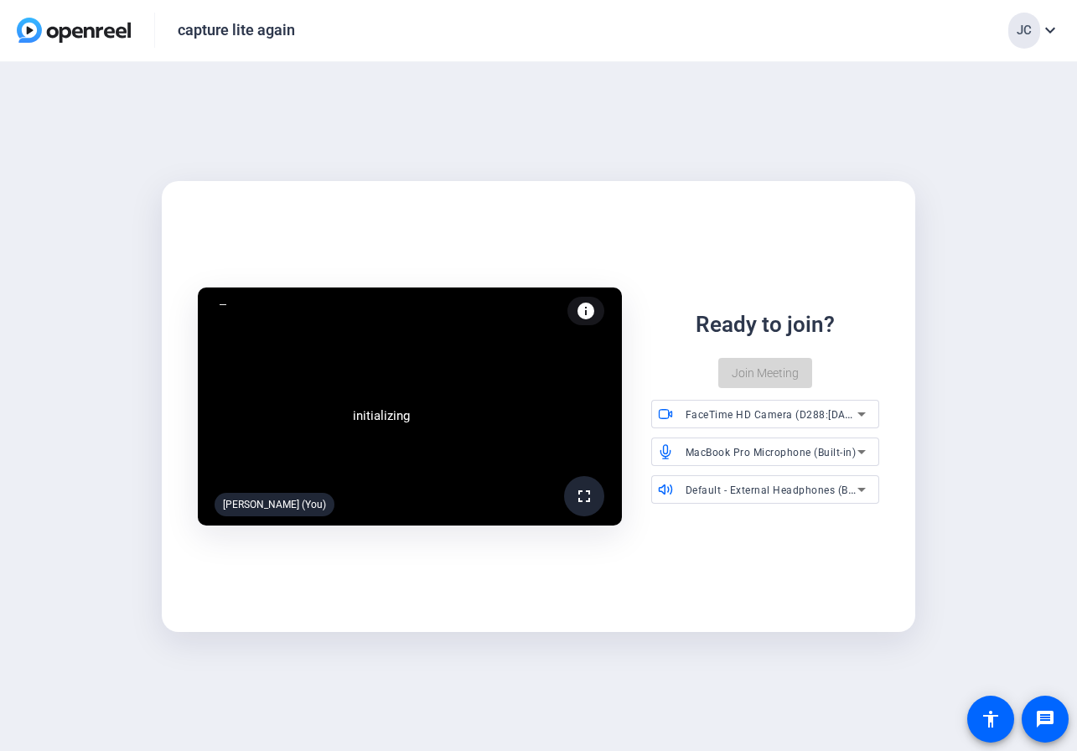
click at [788, 372] on span "Join Meeting" at bounding box center [764, 373] width 67 height 18
click at [777, 376] on span "Join Meeting" at bounding box center [764, 373] width 67 height 18
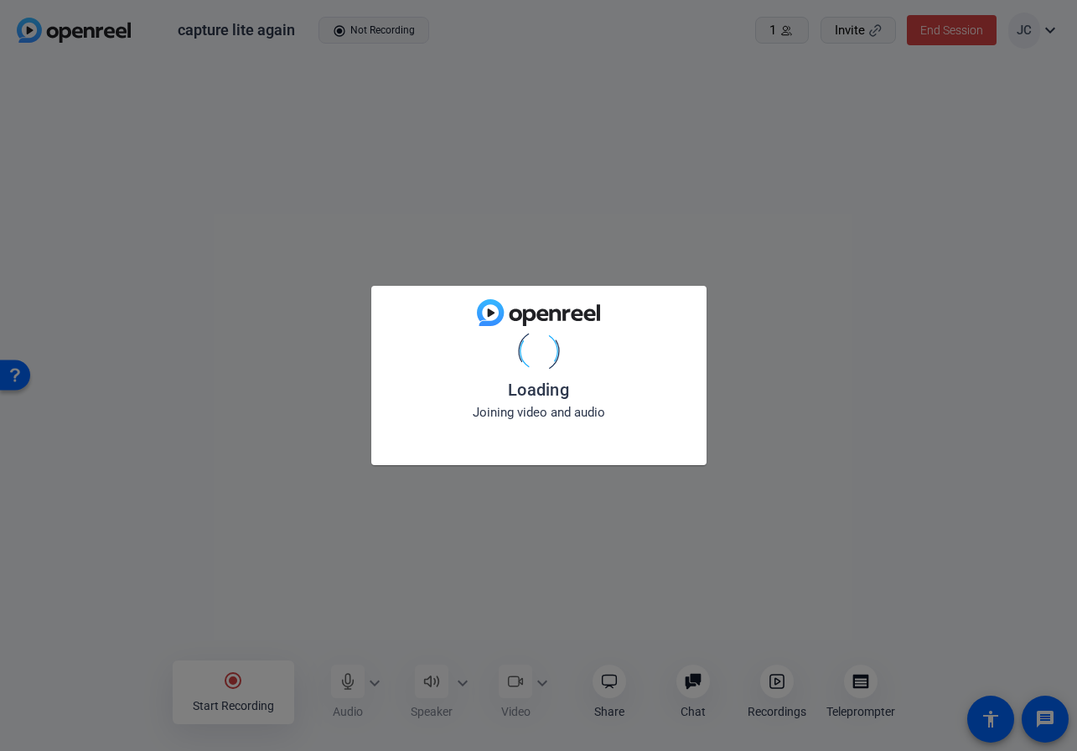
click at [781, 683] on div "Loading Joining video and audio" at bounding box center [538, 375] width 1077 height 751
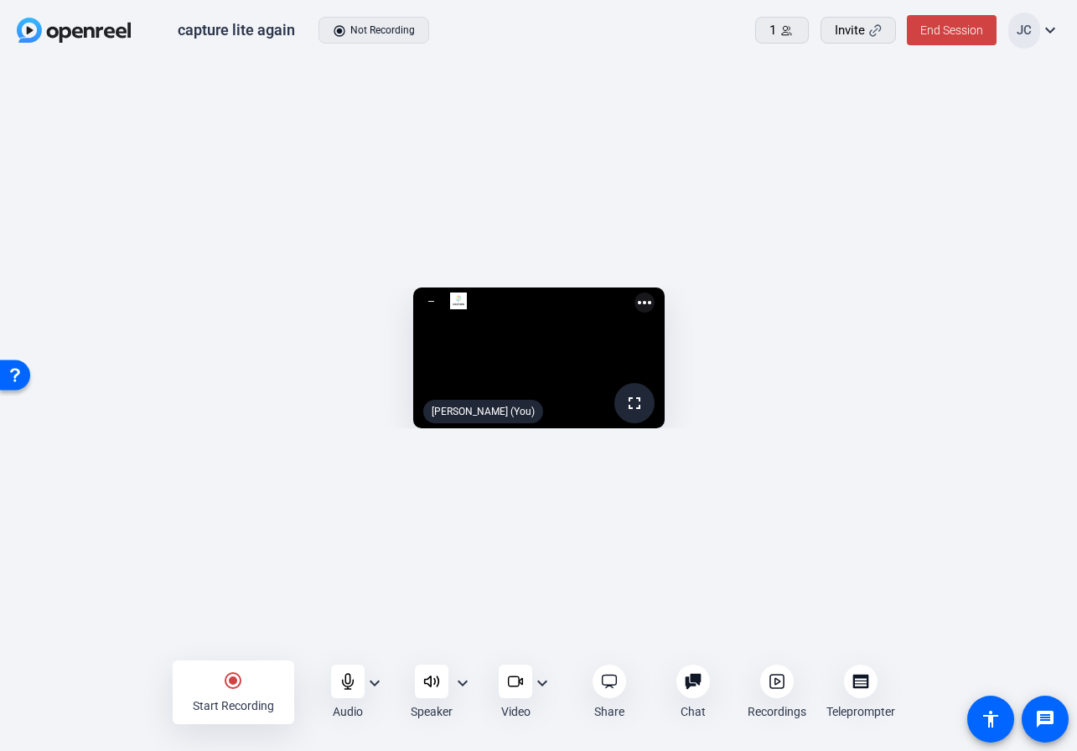
click at [774, 686] on icon at bounding box center [776, 681] width 17 height 17
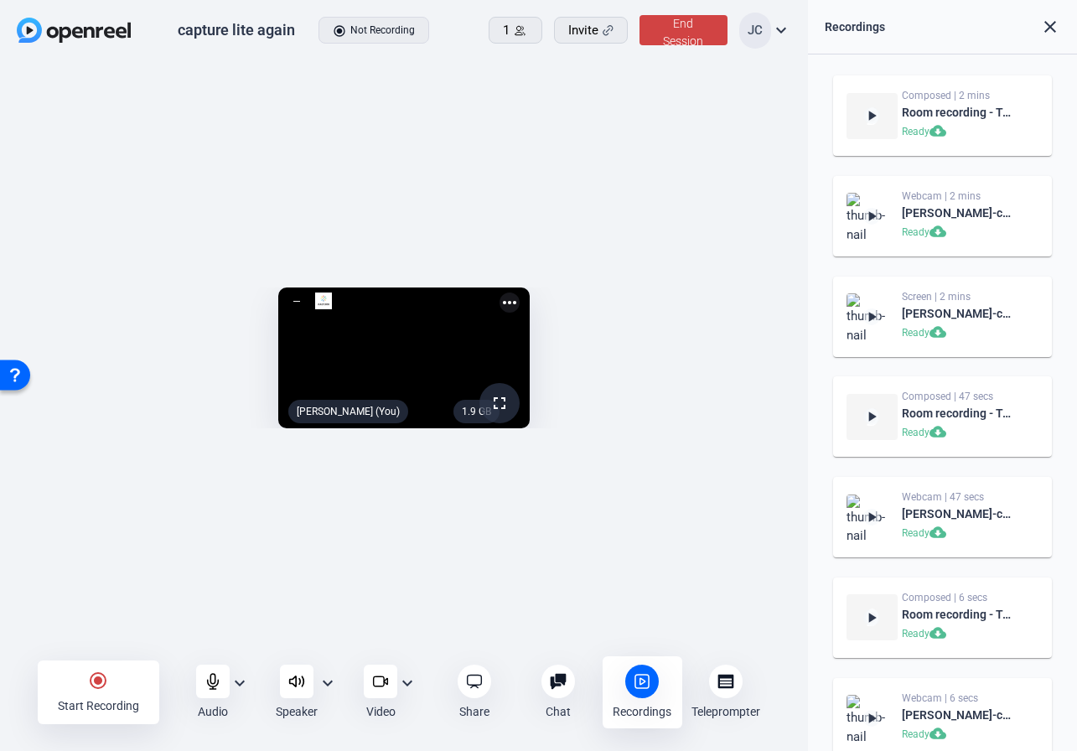
click at [1040, 34] on mat-icon "close" at bounding box center [1050, 27] width 20 height 20
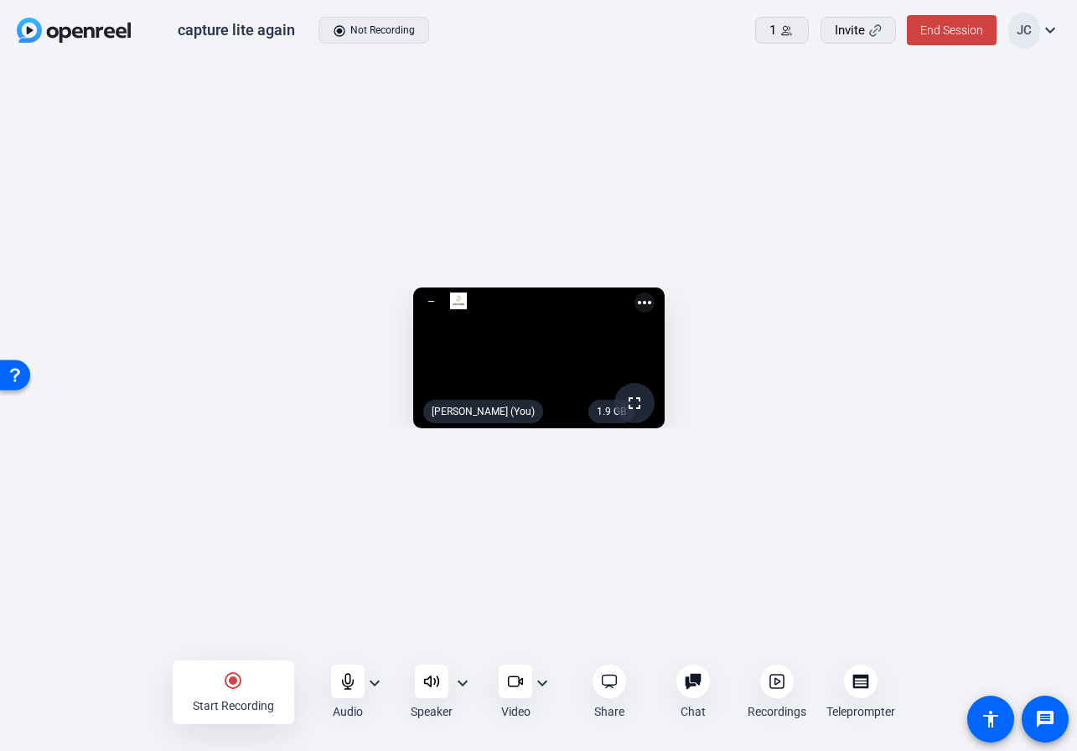
click at [770, 677] on icon at bounding box center [776, 681] width 17 height 17
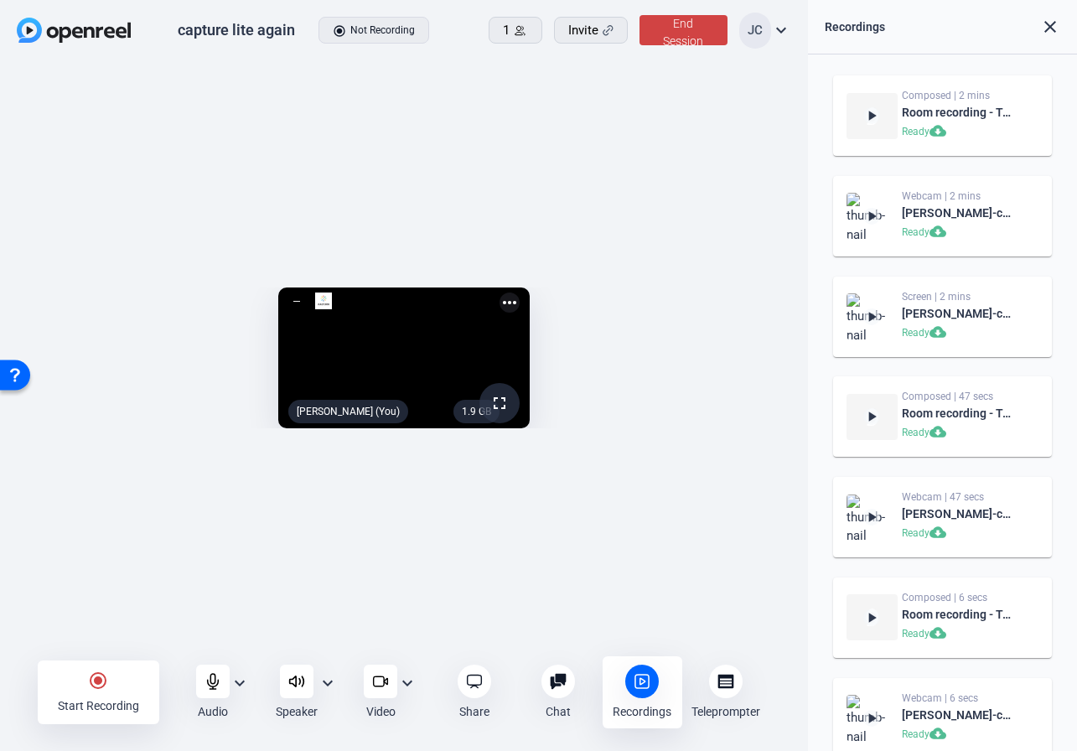
click at [1052, 37] on div "Recordings close" at bounding box center [942, 27] width 269 height 54
click at [1054, 23] on mat-icon "close" at bounding box center [1050, 27] width 20 height 20
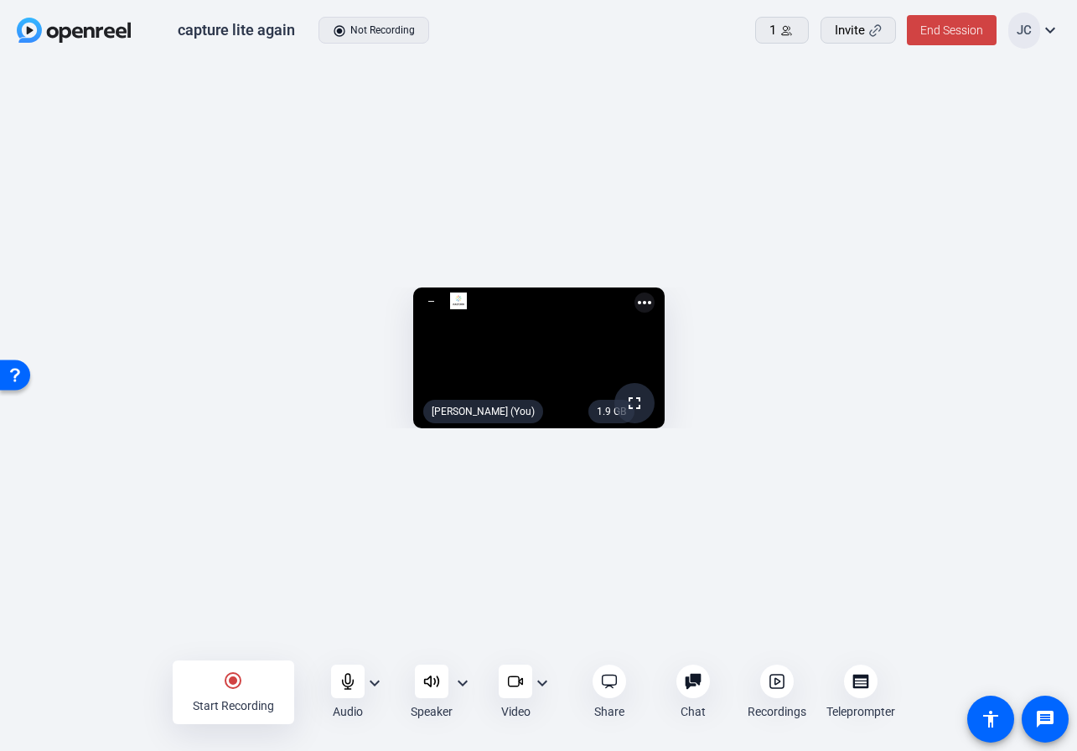
click at [757, 688] on div "Recordings" at bounding box center [777, 691] width 80 height 55
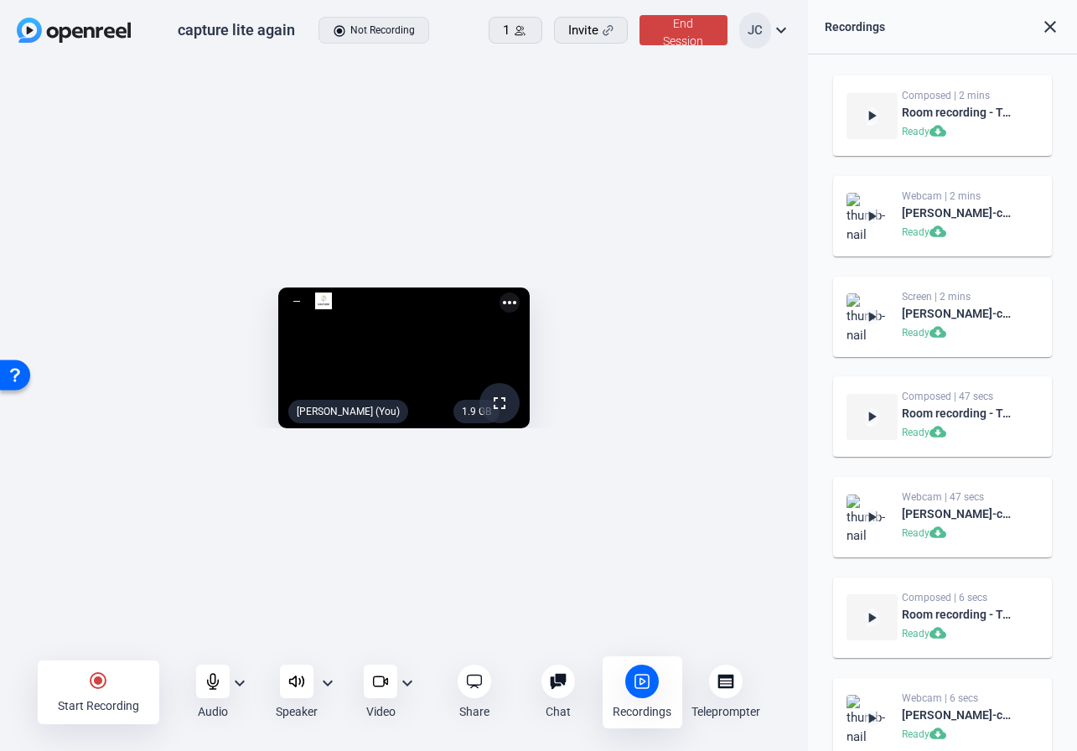
click at [1053, 27] on mat-icon "close" at bounding box center [1050, 27] width 20 height 20
